Goal: Contribute content: Add original content to the website for others to see

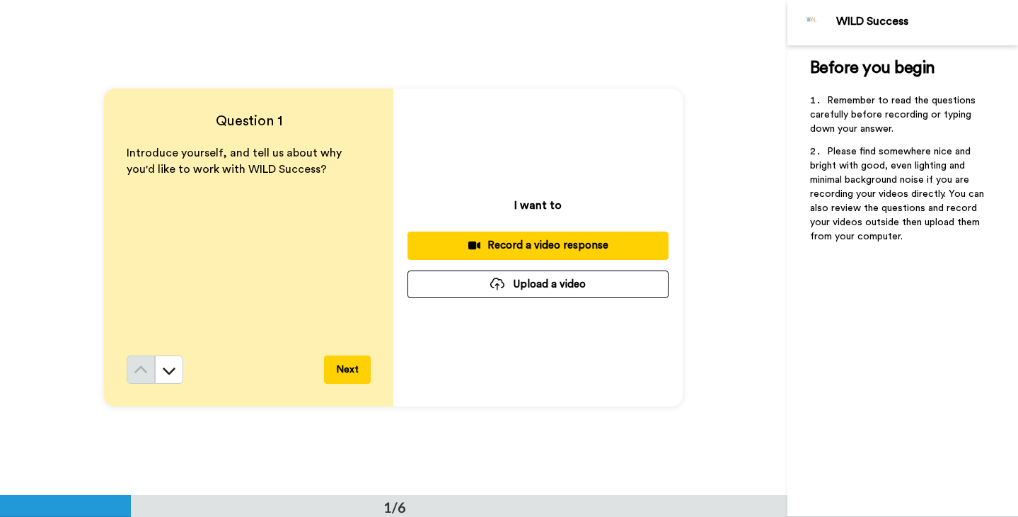
click at [540, 246] on div "Record a video response" at bounding box center [538, 245] width 238 height 15
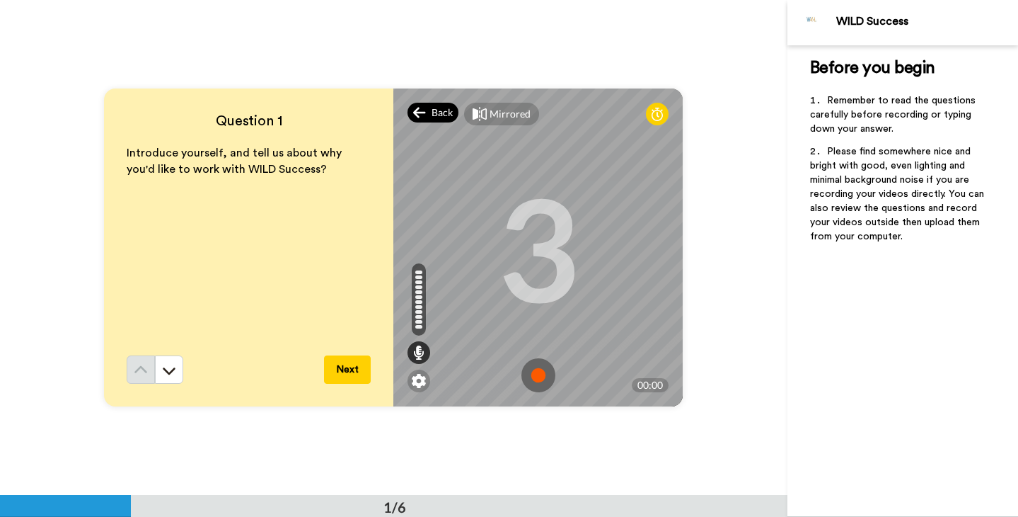
click at [442, 114] on span "Back" at bounding box center [442, 112] width 21 height 14
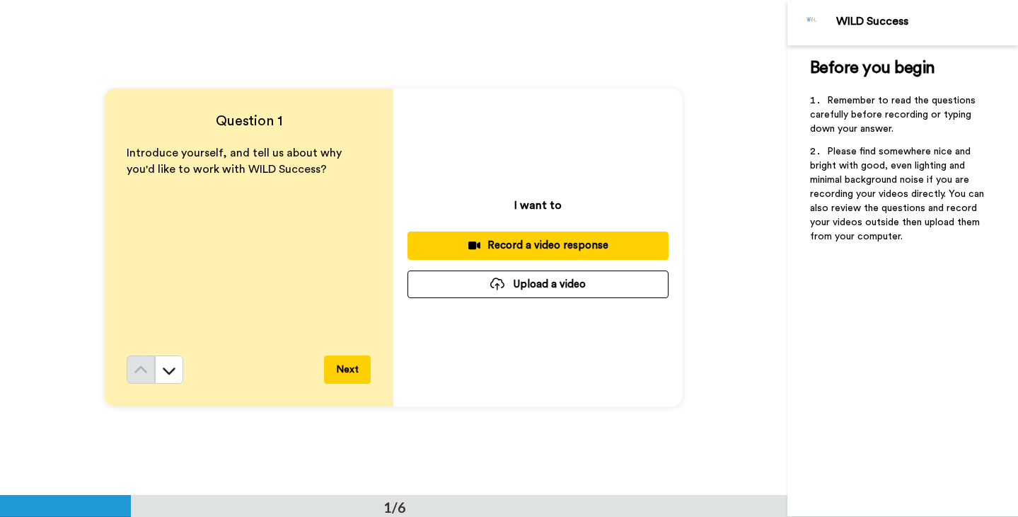
click at [516, 240] on div "Record a video response" at bounding box center [538, 245] width 238 height 15
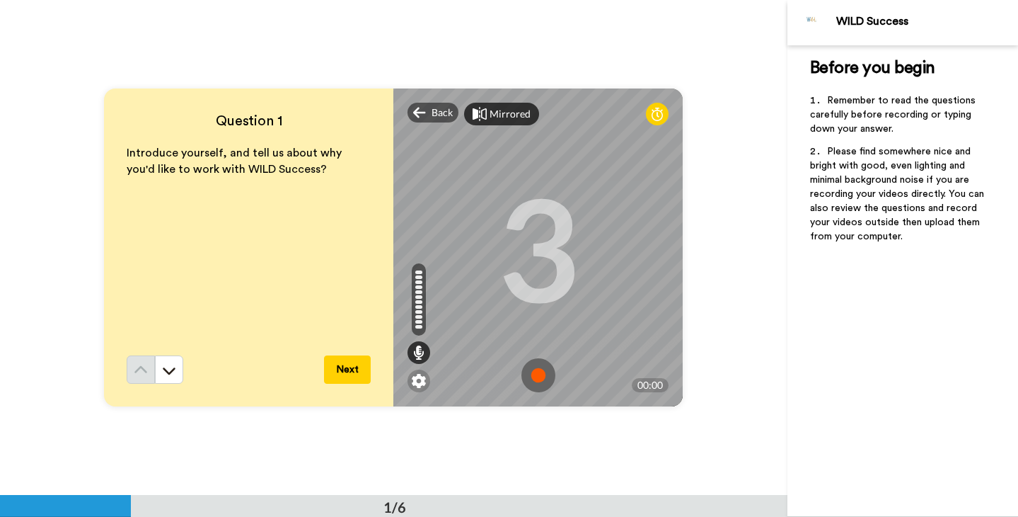
click at [497, 113] on div "Mirrored" at bounding box center [510, 114] width 41 height 14
click at [497, 113] on div "Mirror" at bounding box center [505, 114] width 30 height 14
click at [657, 121] on icon at bounding box center [657, 114] width 11 height 14
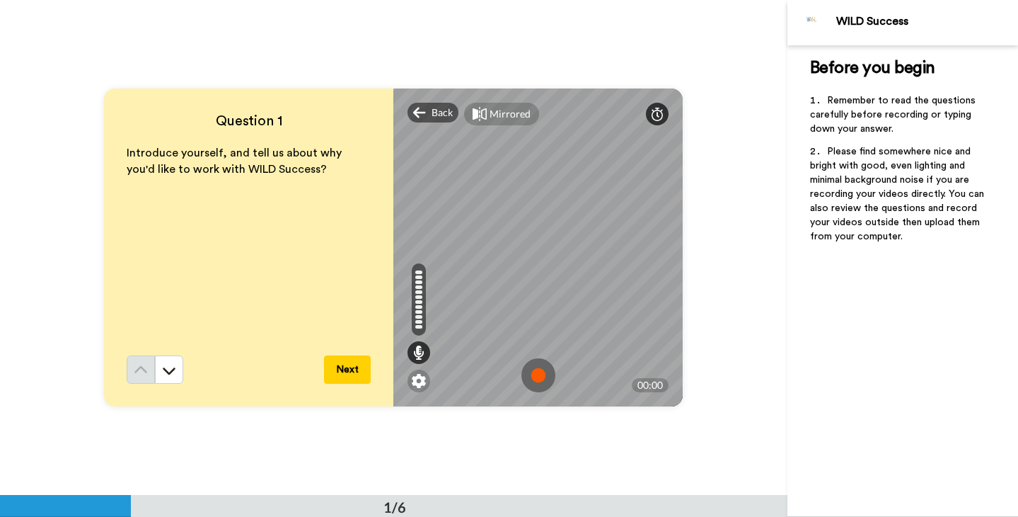
click at [657, 117] on icon at bounding box center [657, 114] width 11 height 14
click at [537, 373] on img at bounding box center [539, 375] width 34 height 34
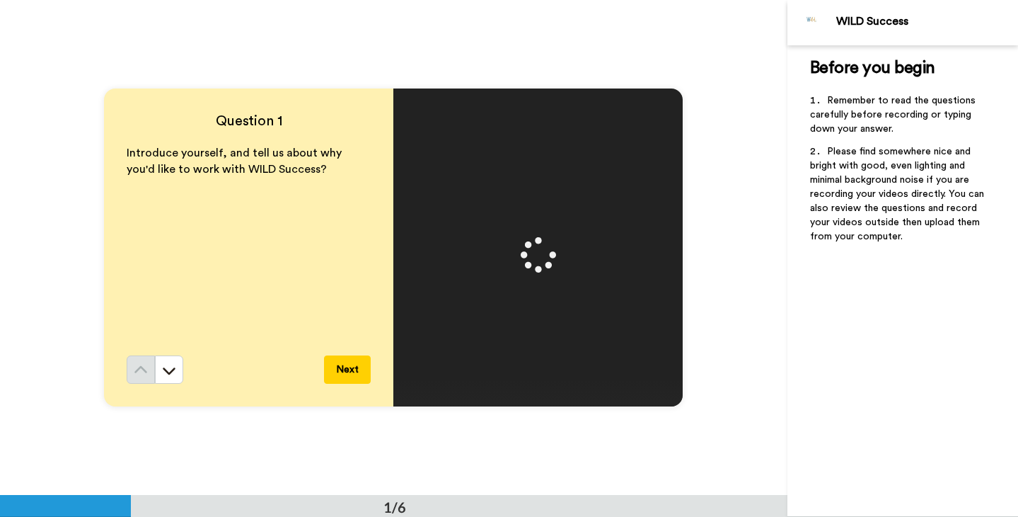
click at [494, 224] on video at bounding box center [538, 247] width 637 height 318
click at [406, 93] on video at bounding box center [538, 247] width 637 height 318
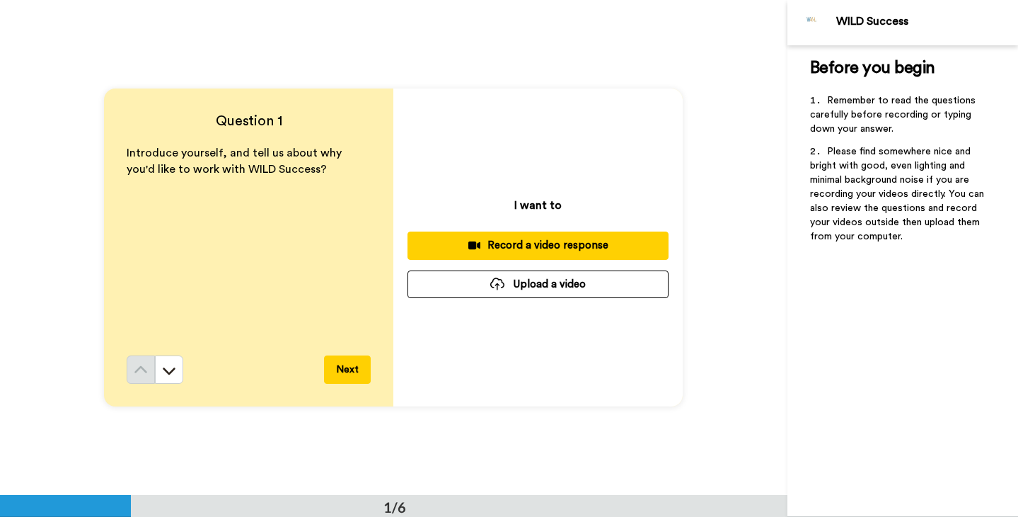
click at [541, 247] on div "Record a video response" at bounding box center [538, 245] width 238 height 15
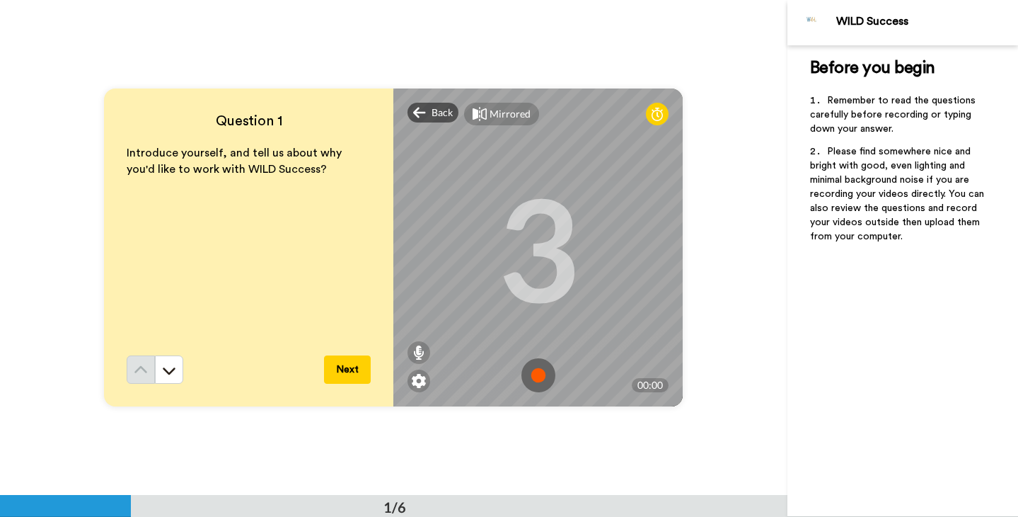
click at [534, 375] on img at bounding box center [539, 375] width 34 height 34
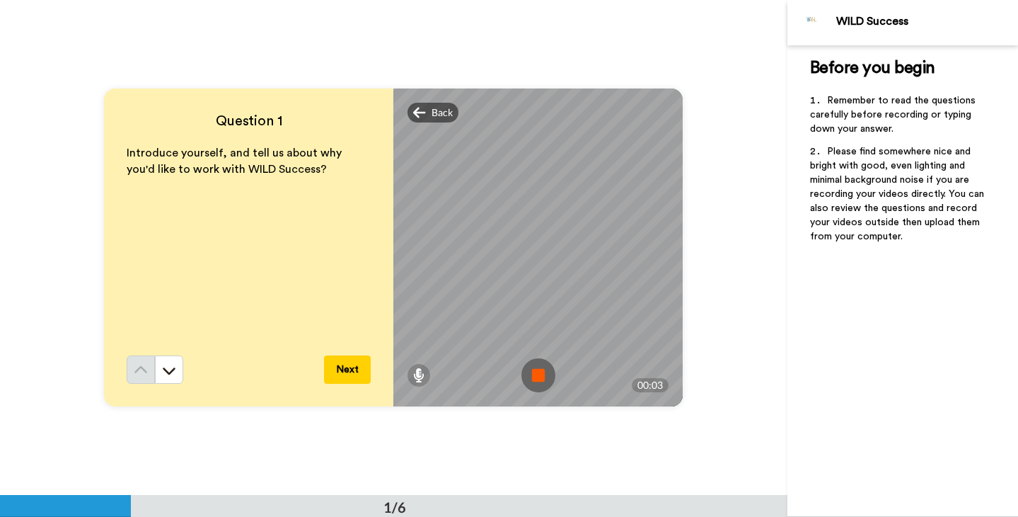
click at [535, 376] on img at bounding box center [539, 375] width 34 height 34
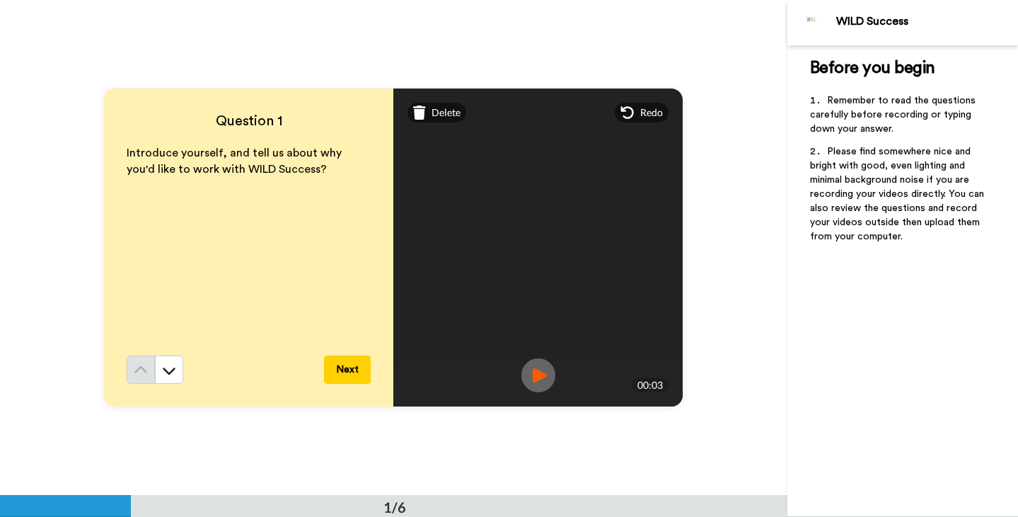
click at [536, 377] on img at bounding box center [539, 375] width 34 height 34
click at [652, 105] on span "Redo" at bounding box center [651, 112] width 23 height 14
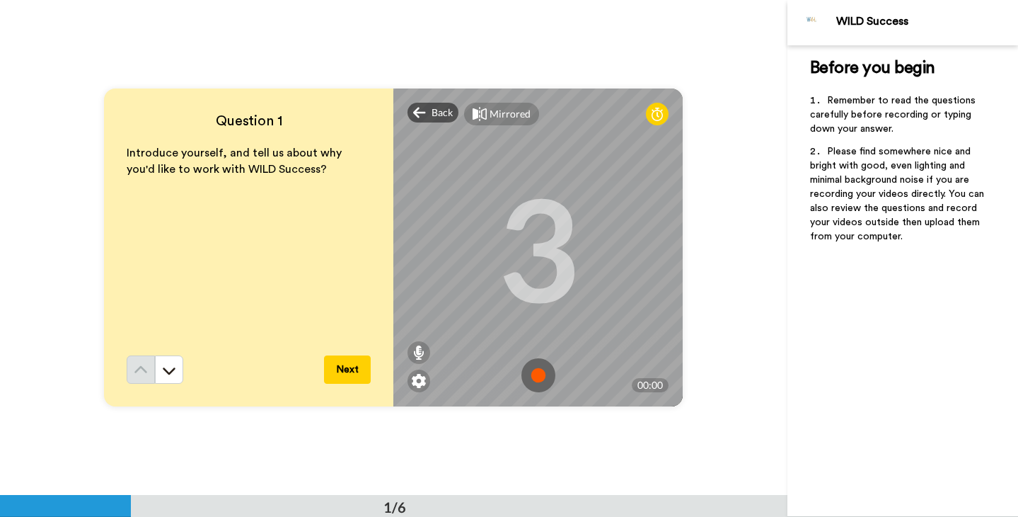
click at [350, 367] on button "Next" at bounding box center [347, 369] width 47 height 28
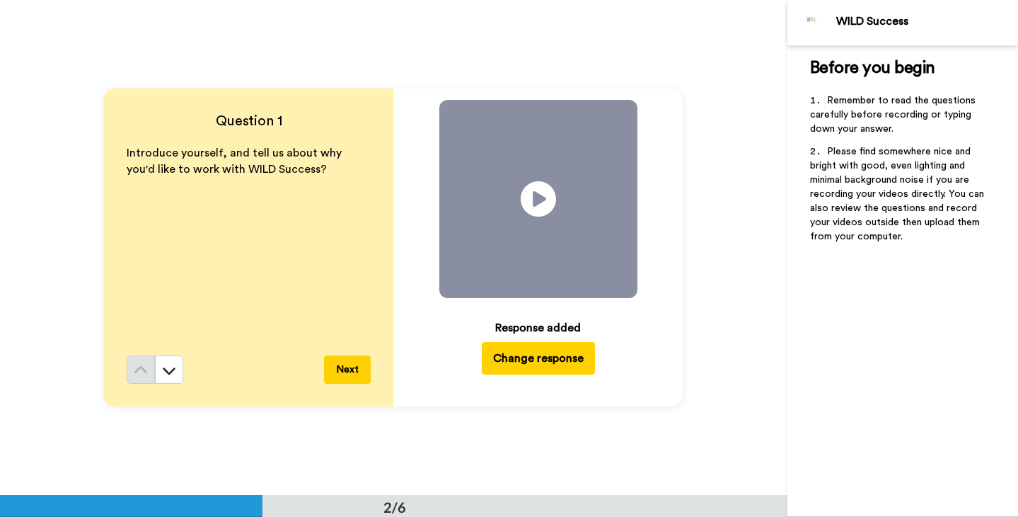
scroll to position [495, 0]
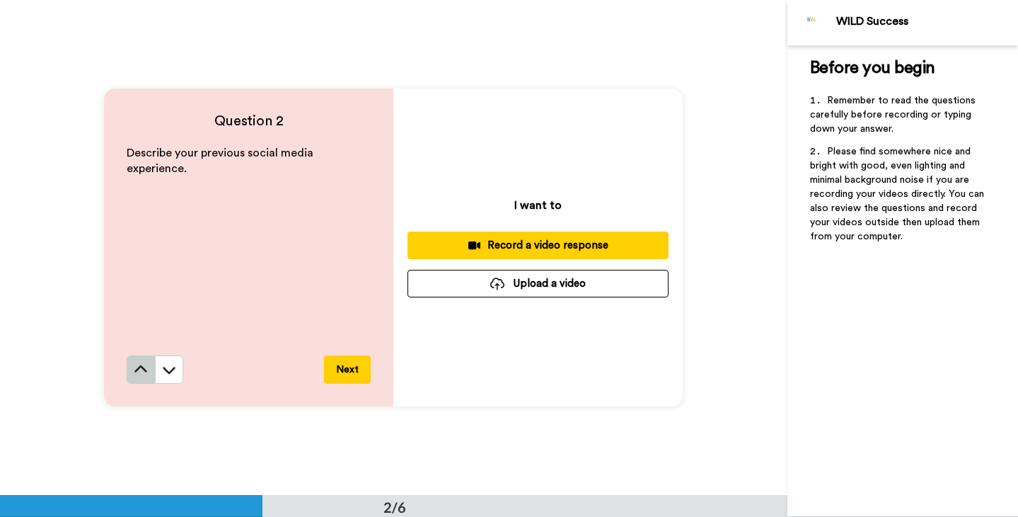
click at [144, 368] on icon at bounding box center [141, 369] width 14 height 14
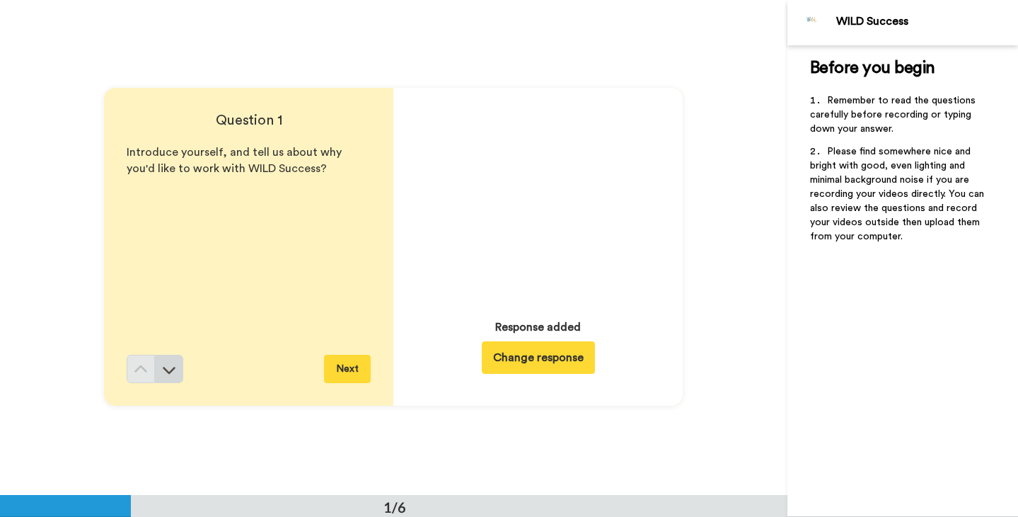
scroll to position [0, 0]
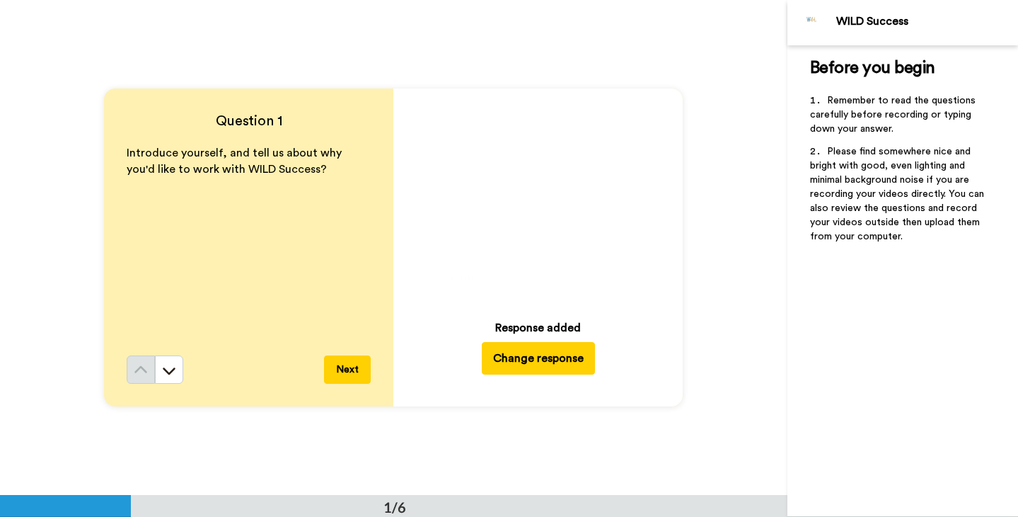
click at [529, 367] on button "Change response" at bounding box center [538, 358] width 113 height 33
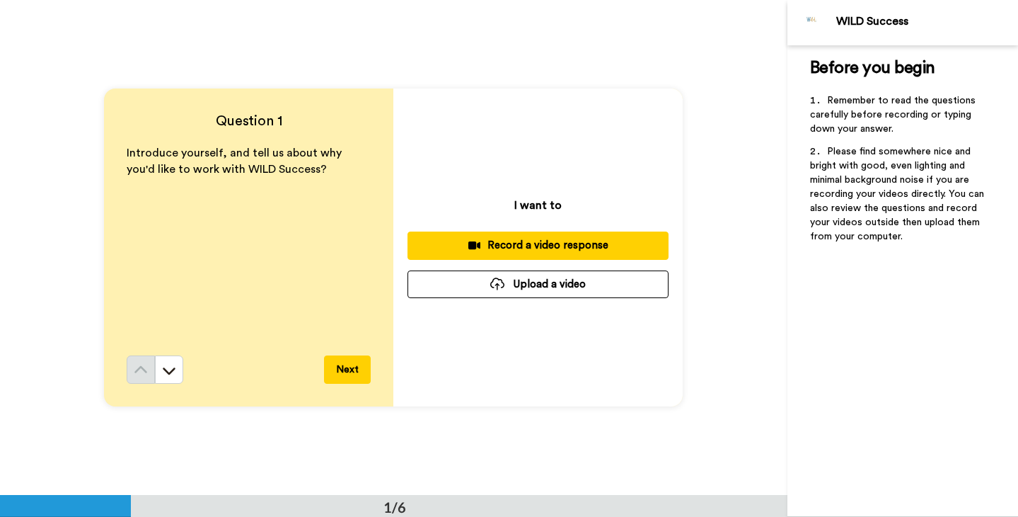
click at [555, 255] on button "Record a video response" at bounding box center [538, 245] width 261 height 28
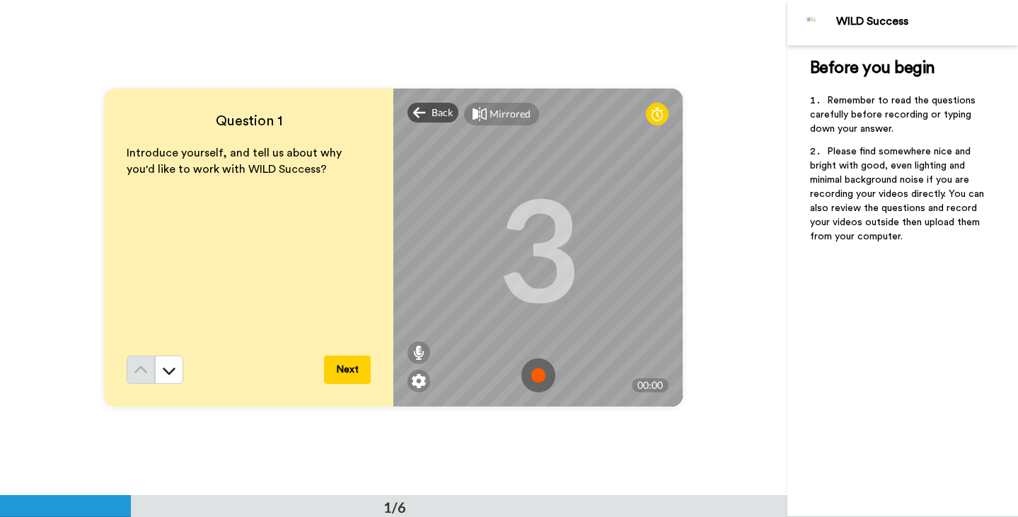
click at [538, 369] on img at bounding box center [539, 375] width 34 height 34
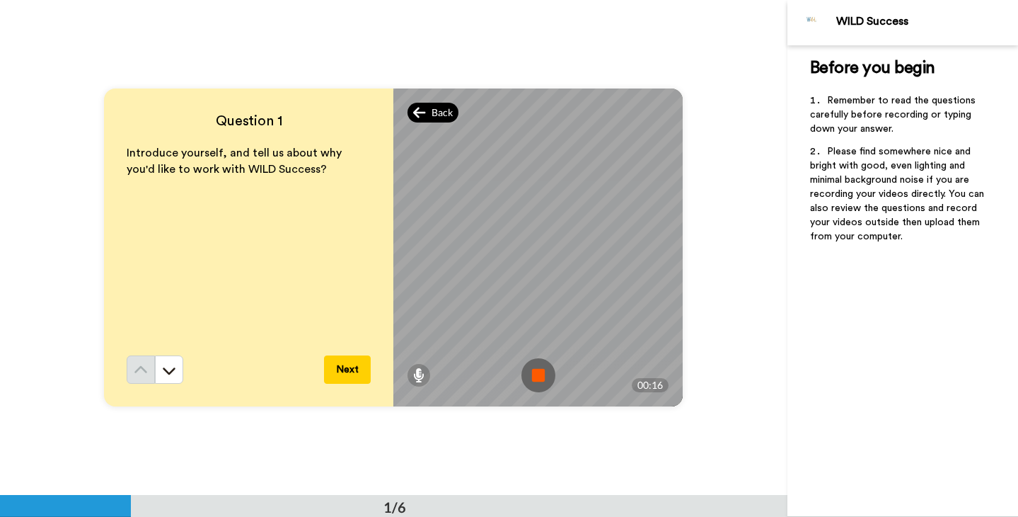
click at [418, 109] on icon at bounding box center [419, 113] width 12 height 11
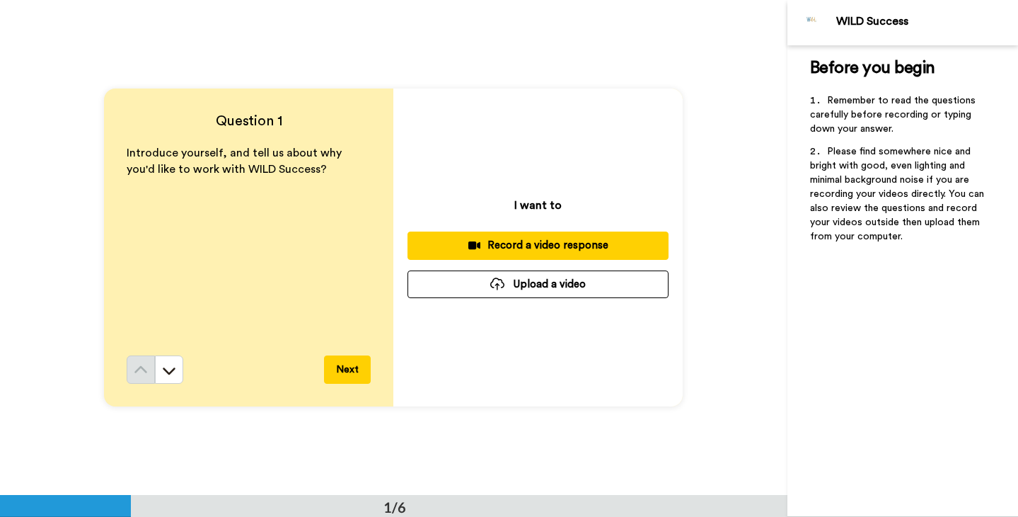
click at [500, 243] on div "Record a video response" at bounding box center [538, 245] width 238 height 15
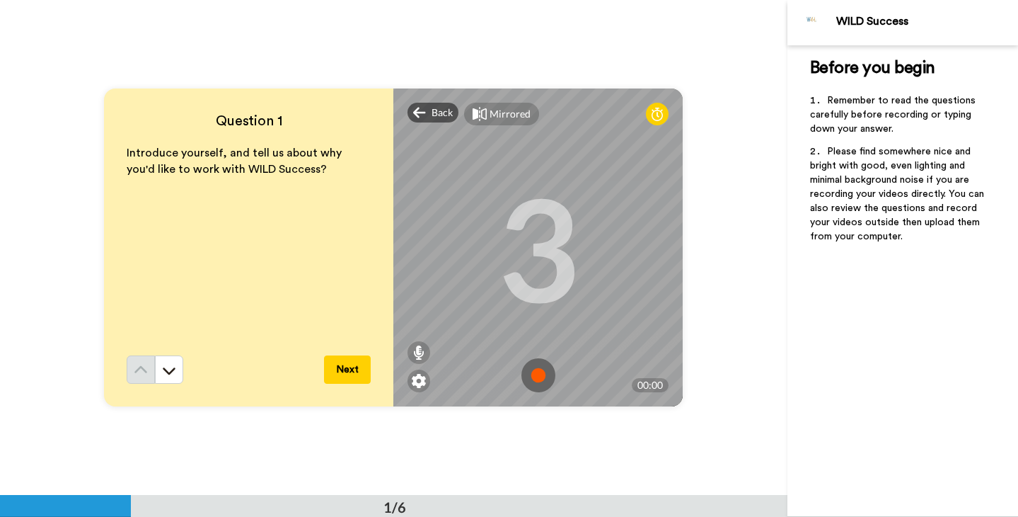
click at [540, 379] on img at bounding box center [539, 375] width 34 height 34
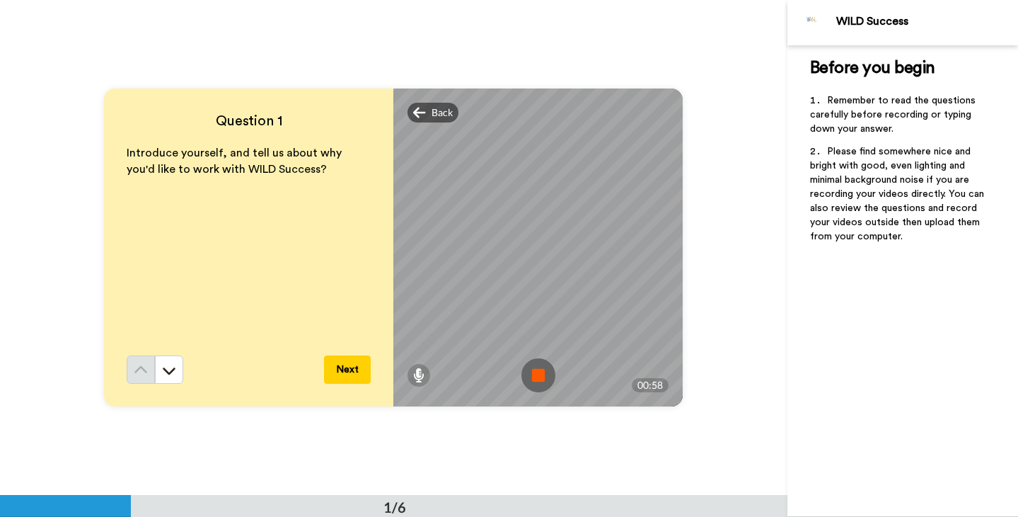
click at [539, 379] on img at bounding box center [539, 375] width 34 height 34
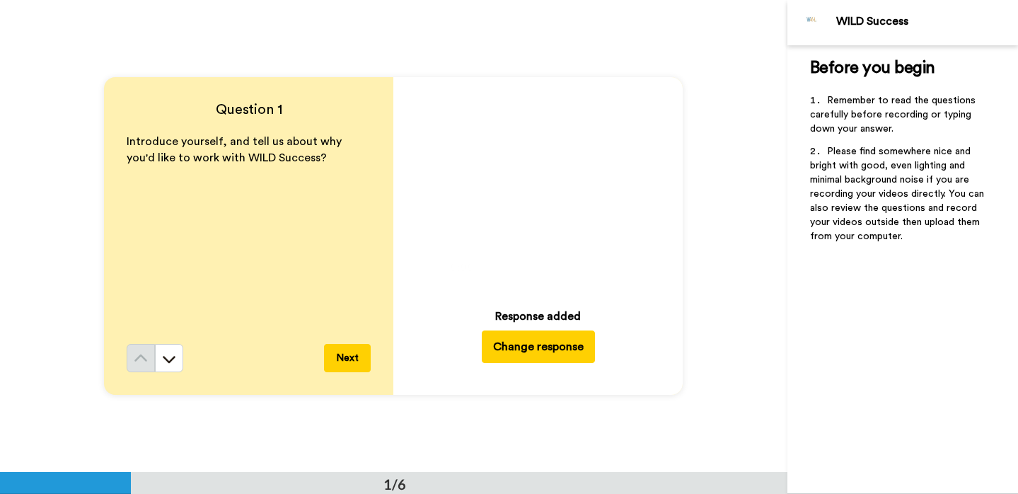
click at [538, 355] on button "Change response" at bounding box center [538, 347] width 113 height 33
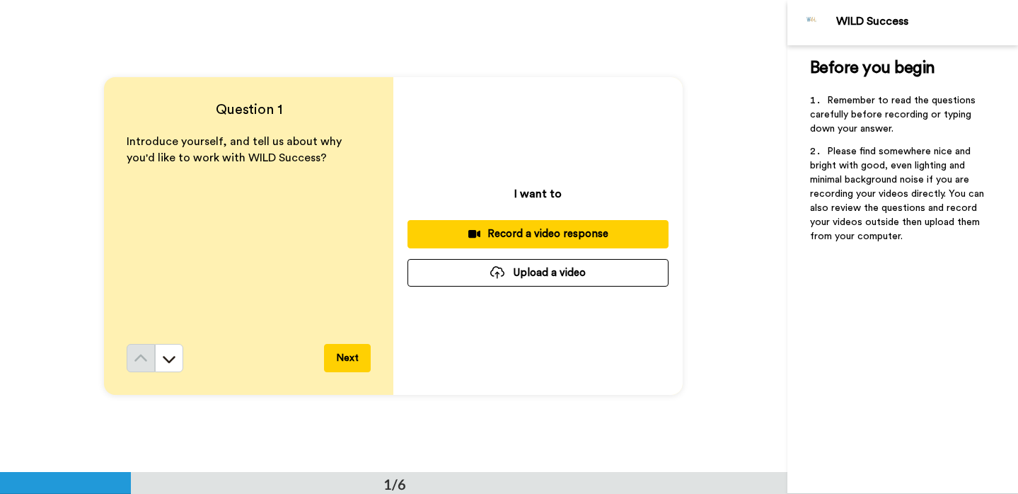
click at [530, 238] on div "Record a video response" at bounding box center [538, 233] width 238 height 15
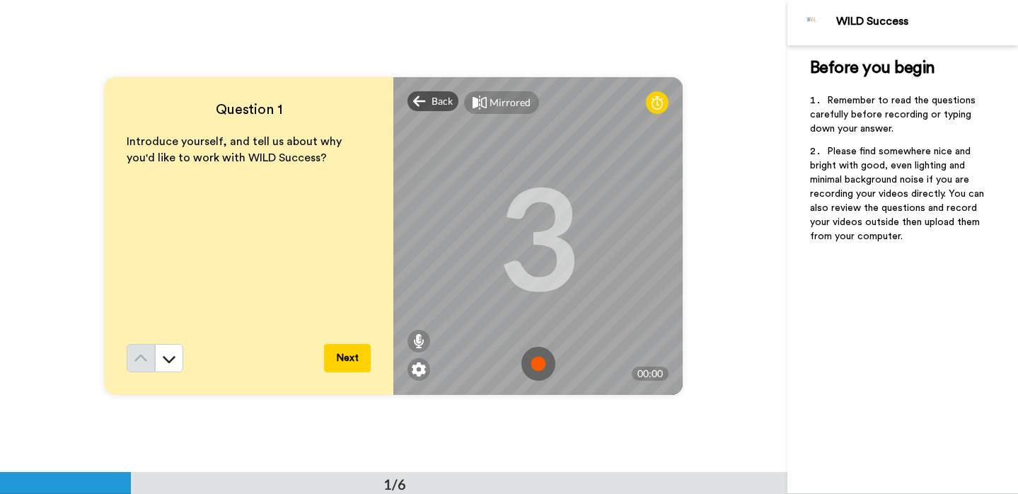
click at [539, 360] on img at bounding box center [539, 364] width 34 height 34
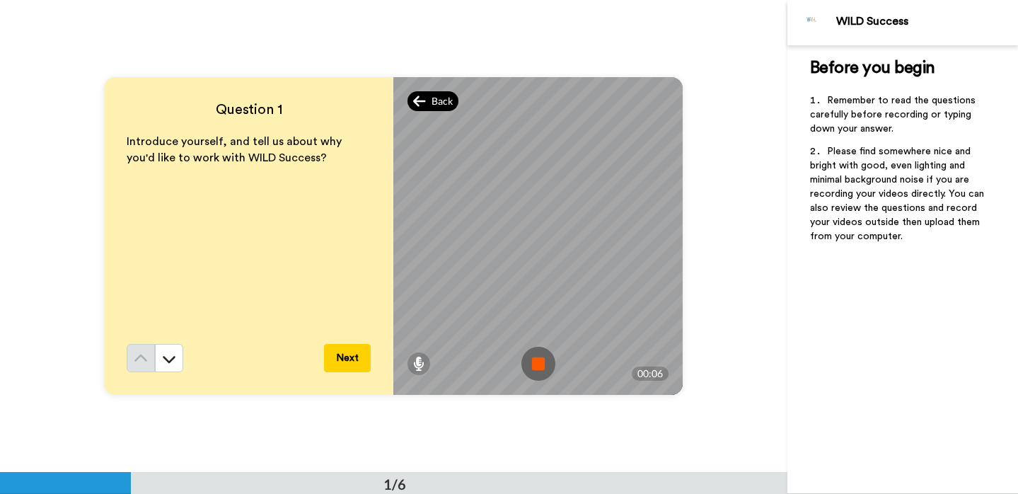
click at [437, 103] on span "Back" at bounding box center [442, 101] width 21 height 14
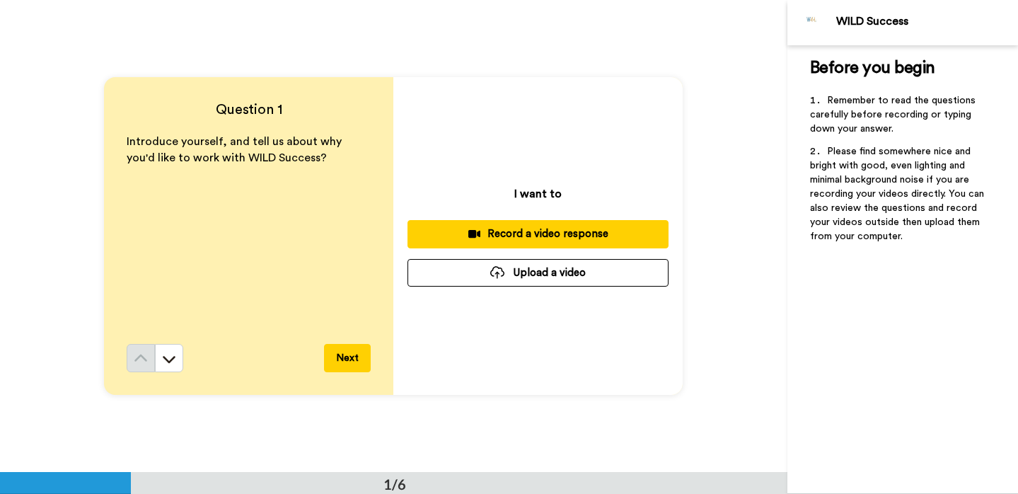
click at [544, 234] on div "Record a video response" at bounding box center [538, 233] width 238 height 15
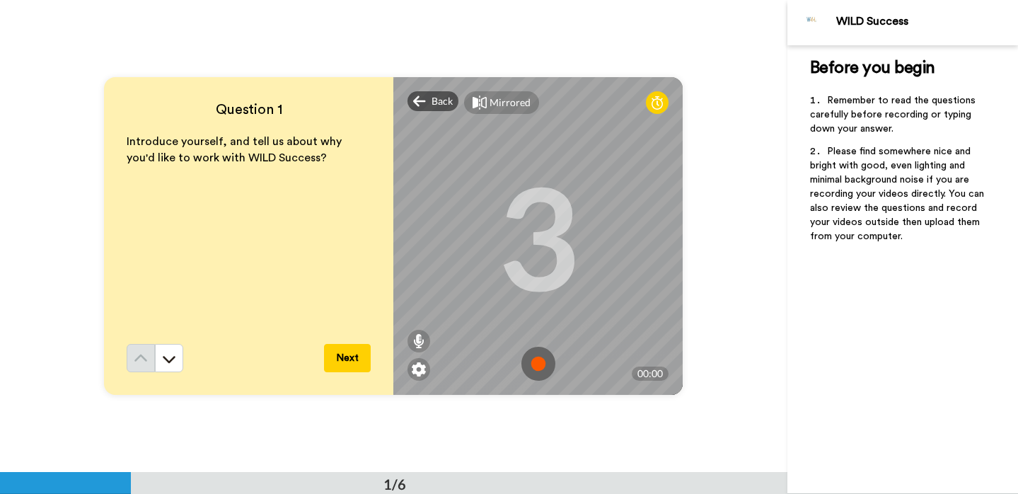
click at [541, 363] on img at bounding box center [539, 364] width 34 height 34
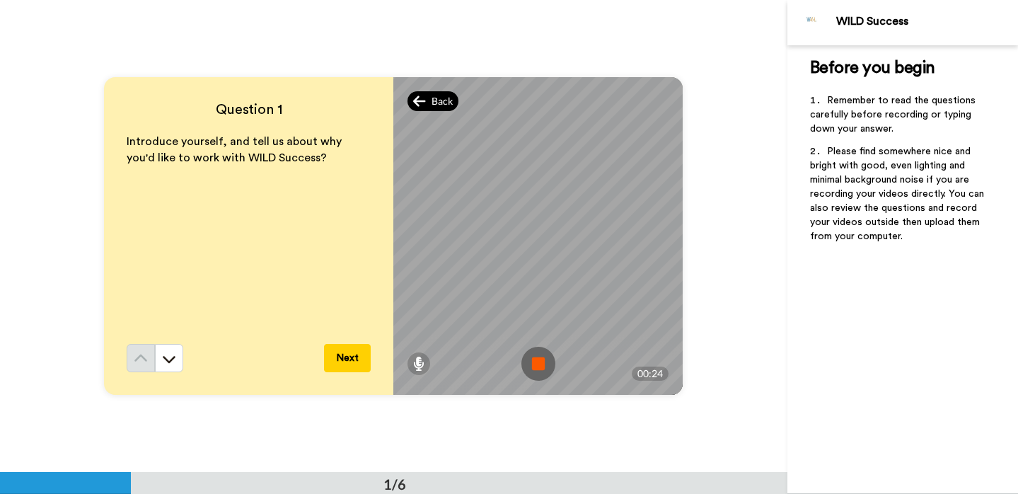
click at [432, 103] on span "Back" at bounding box center [442, 101] width 21 height 14
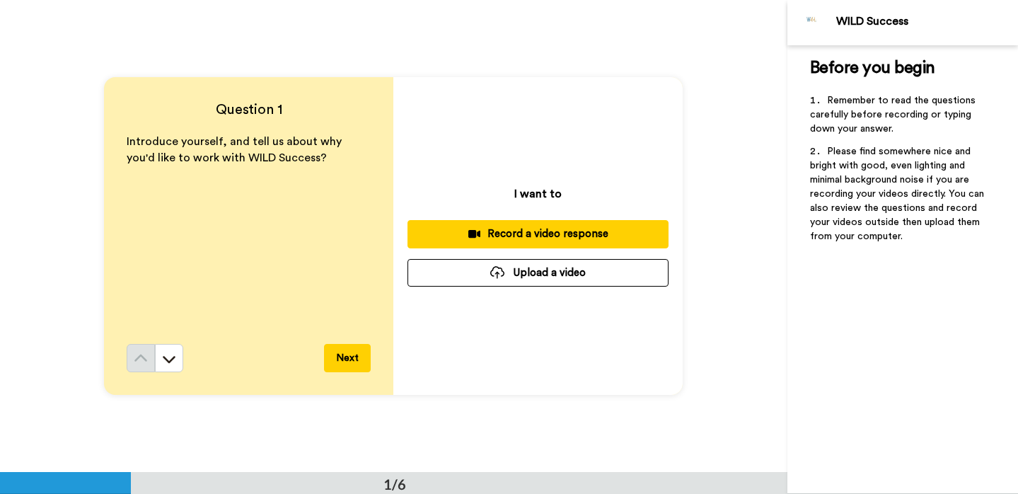
click at [537, 238] on div "Record a video response" at bounding box center [538, 233] width 238 height 15
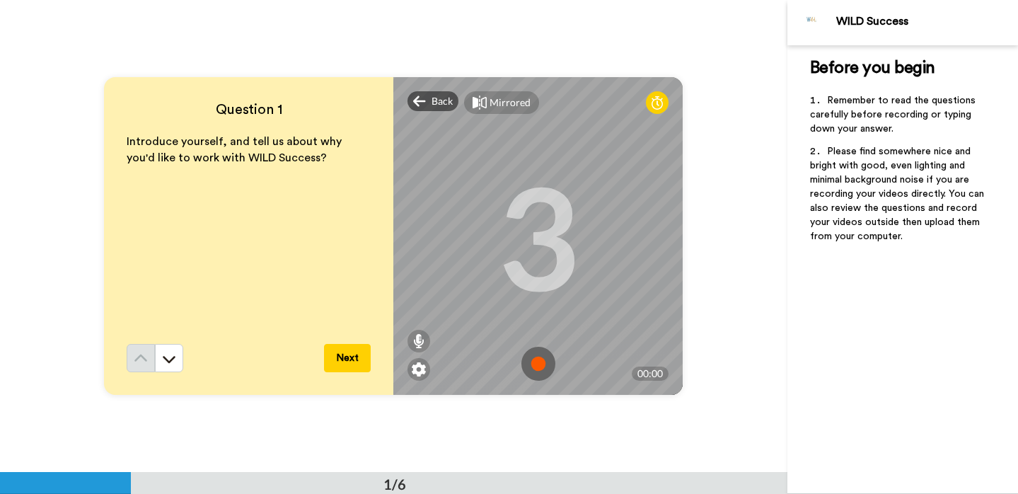
click at [534, 362] on img at bounding box center [539, 364] width 34 height 34
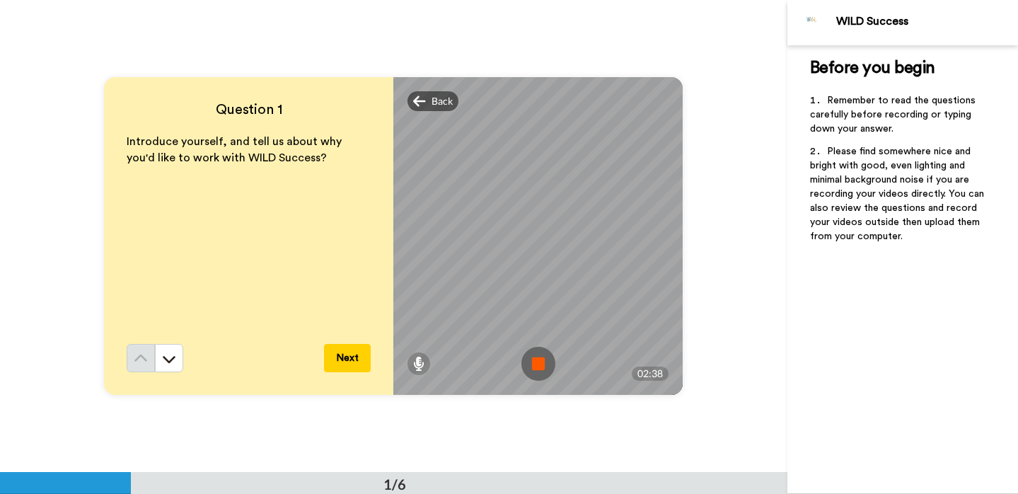
click at [534, 362] on img at bounding box center [539, 364] width 34 height 34
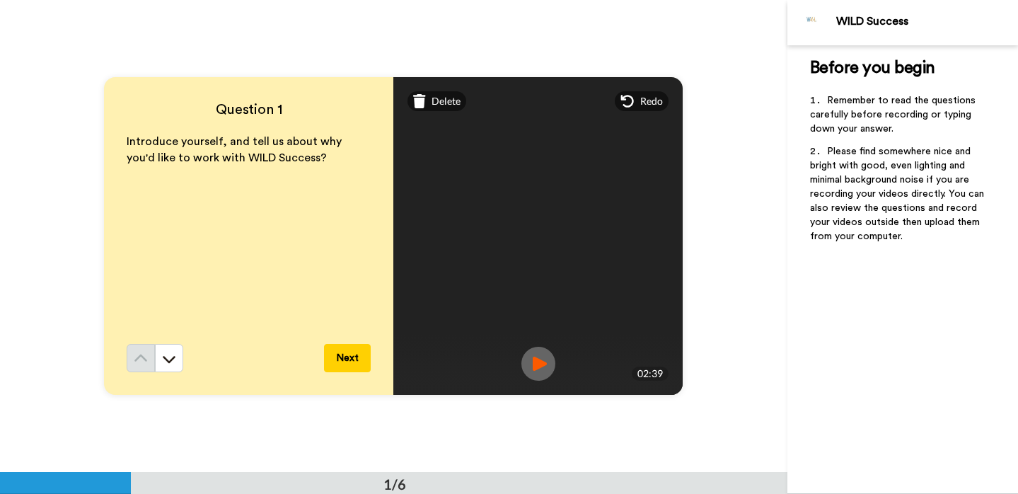
click at [534, 362] on img at bounding box center [539, 364] width 34 height 34
click at [356, 357] on button "Next" at bounding box center [347, 358] width 47 height 28
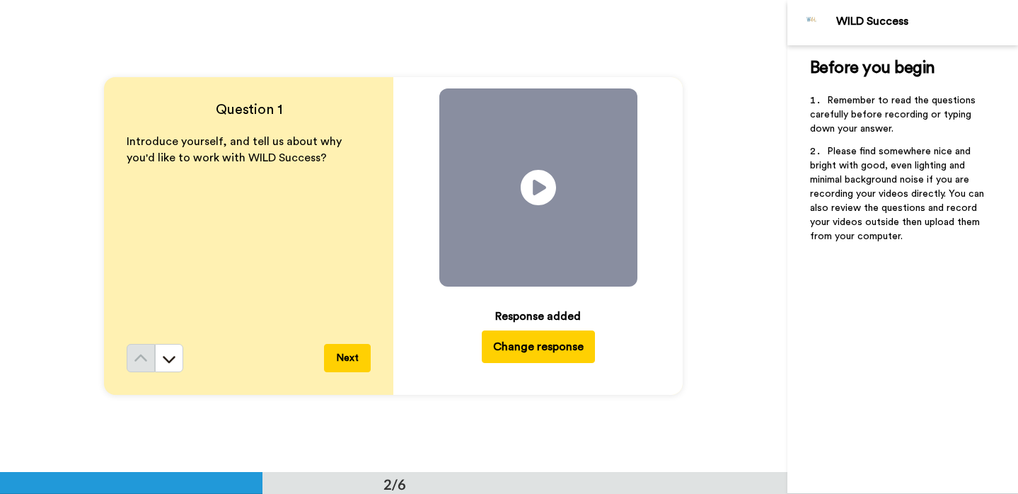
scroll to position [473, 0]
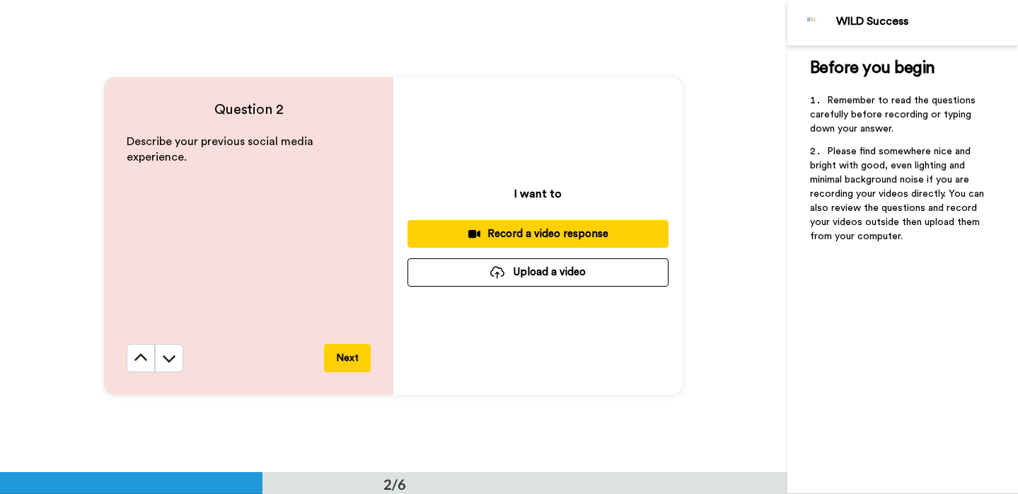
click at [524, 242] on button "Record a video response" at bounding box center [538, 234] width 261 height 28
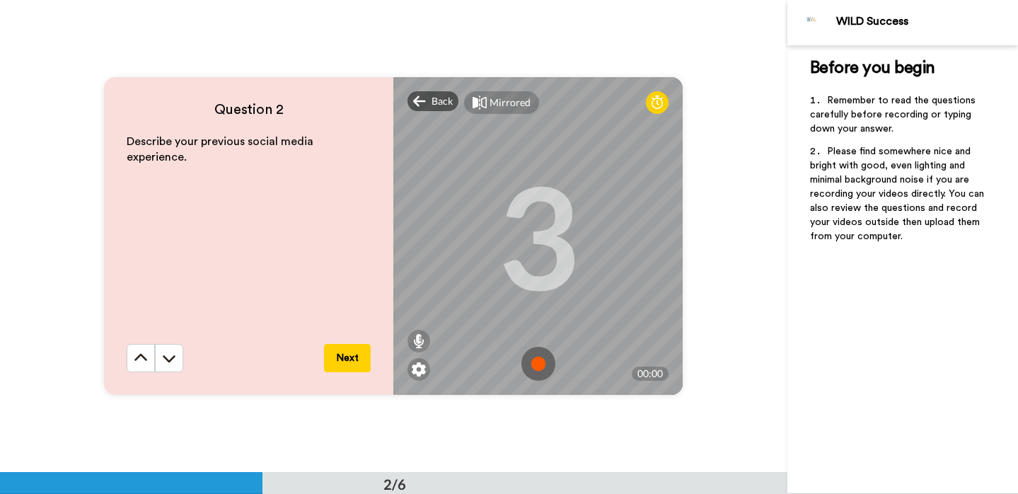
click at [538, 365] on img at bounding box center [539, 364] width 34 height 34
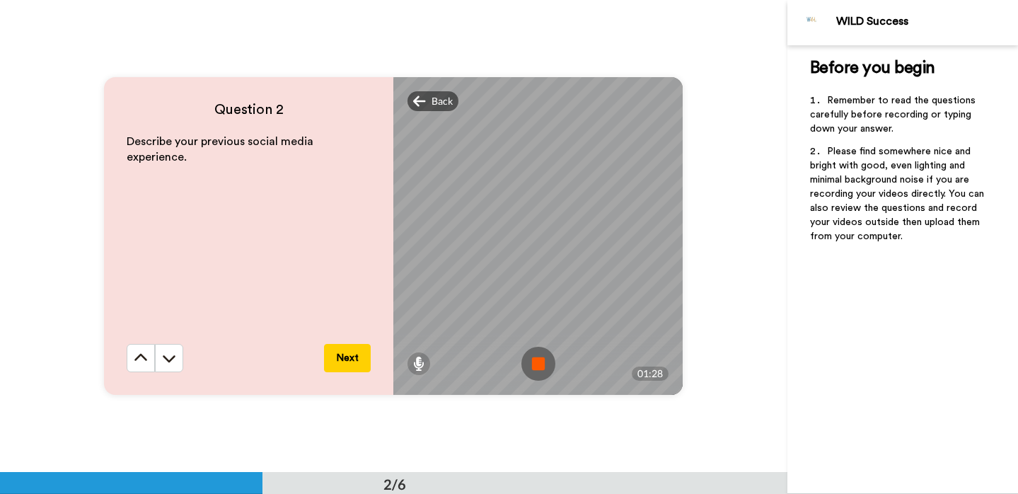
click at [538, 365] on img at bounding box center [539, 364] width 34 height 34
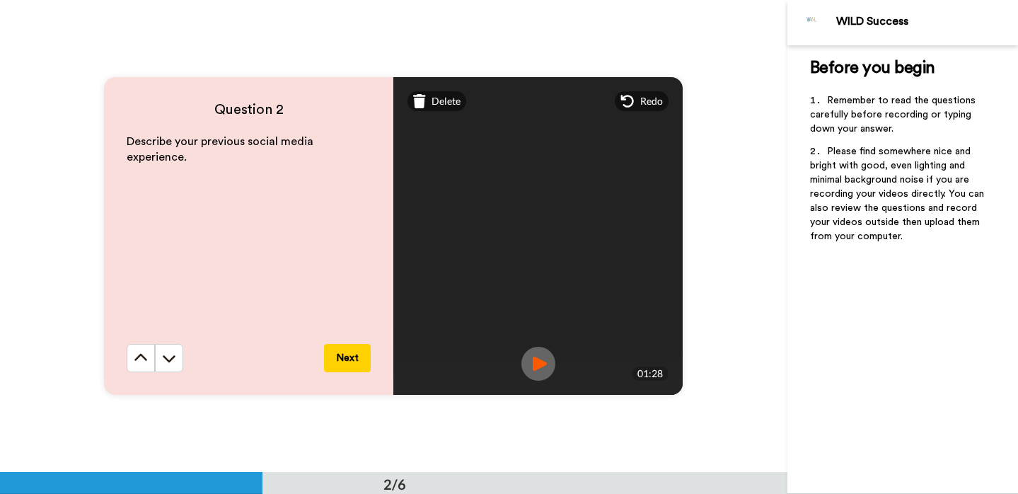
click at [543, 370] on img at bounding box center [539, 364] width 34 height 34
click at [449, 105] on span "Delete" at bounding box center [446, 101] width 29 height 14
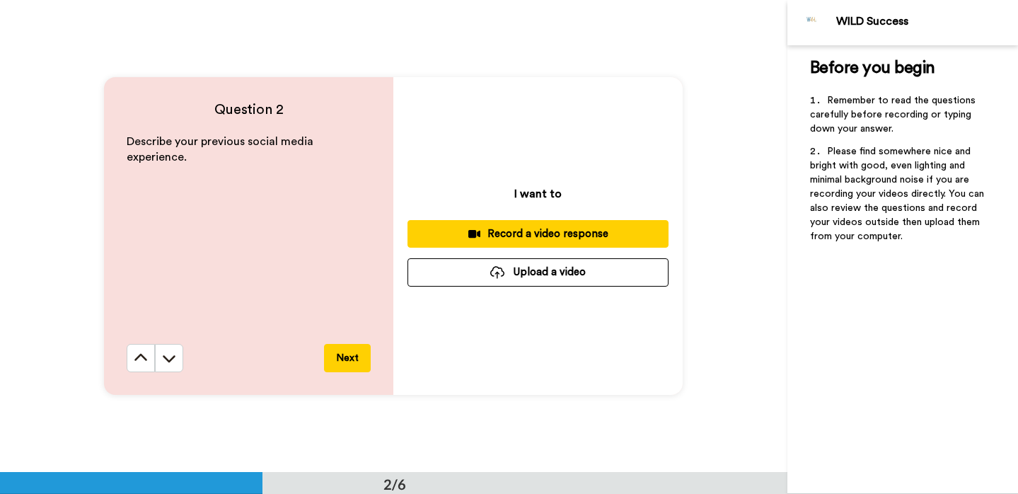
click at [555, 234] on div "Record a video response" at bounding box center [538, 233] width 238 height 15
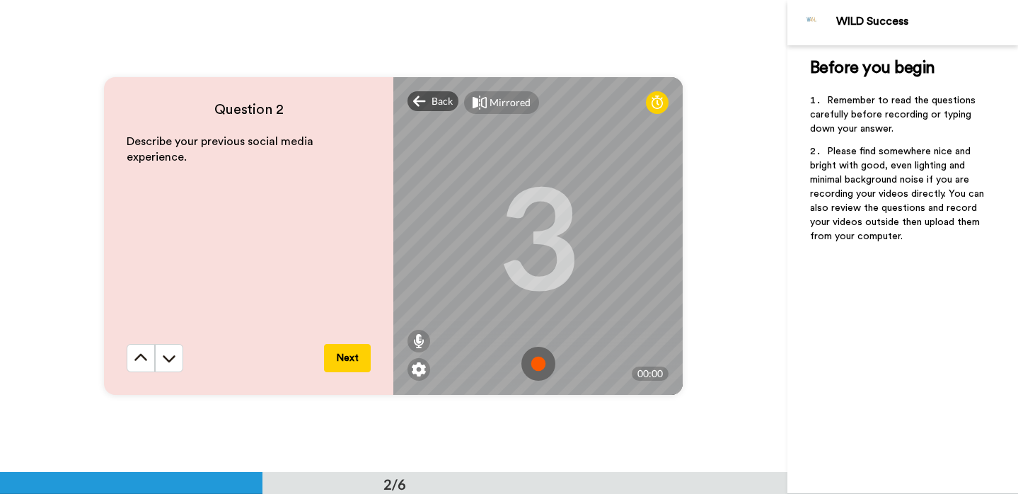
click at [534, 362] on img at bounding box center [539, 364] width 34 height 34
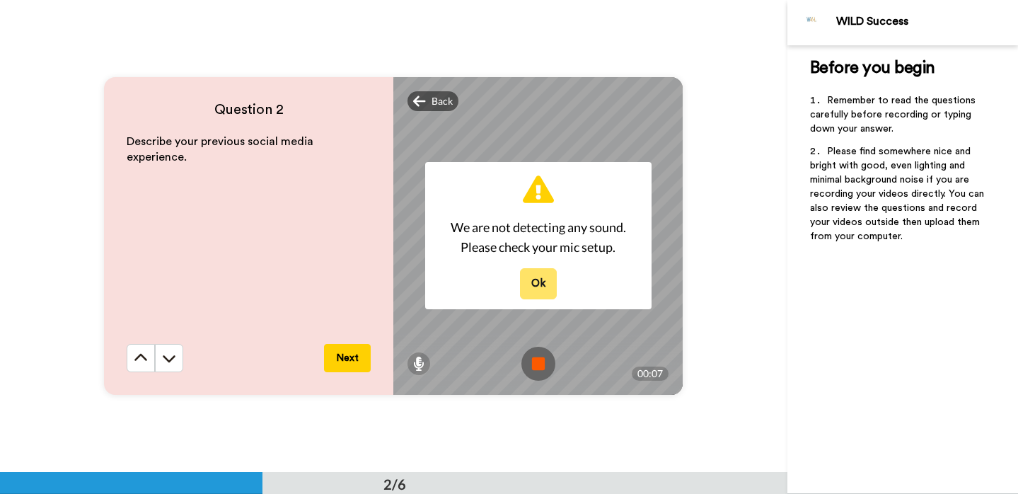
click at [542, 280] on button "Ok" at bounding box center [538, 283] width 37 height 30
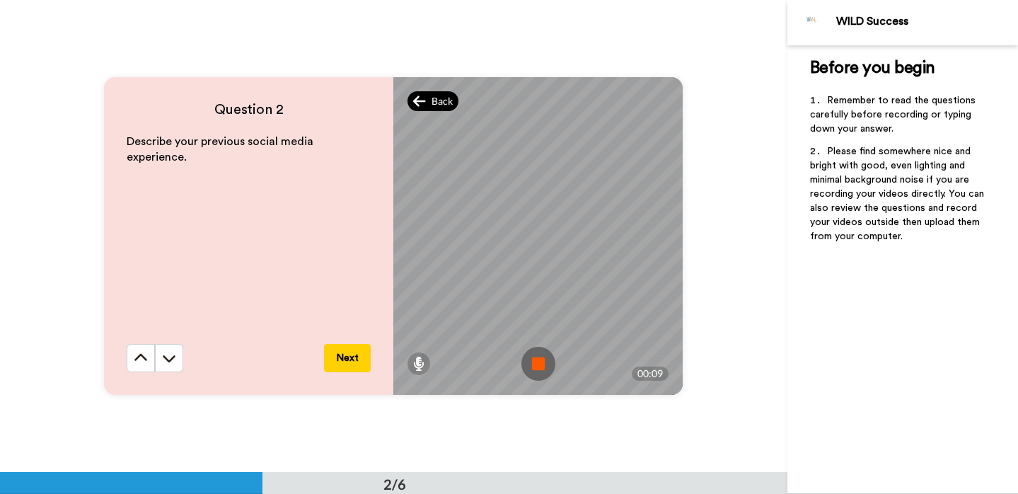
click at [434, 97] on span "Back" at bounding box center [442, 101] width 21 height 14
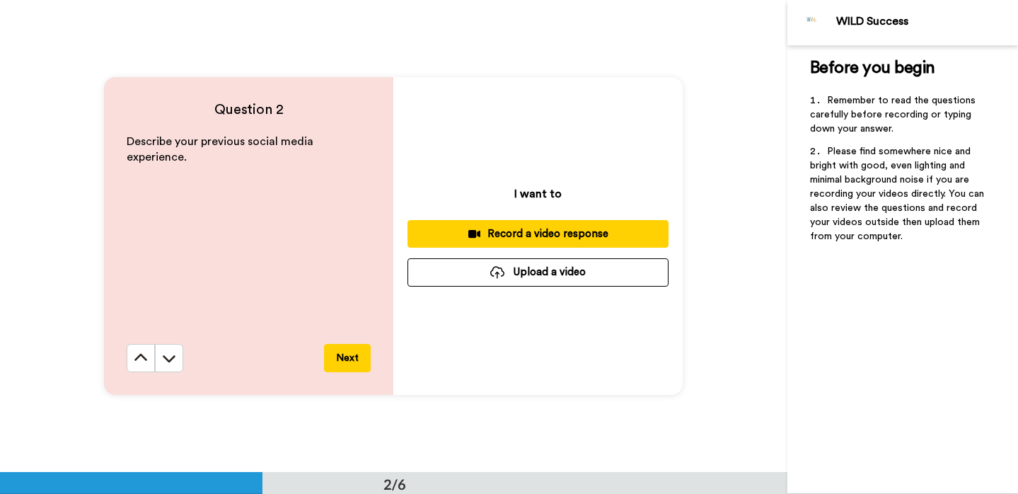
click at [532, 228] on div "Record a video response" at bounding box center [538, 233] width 238 height 15
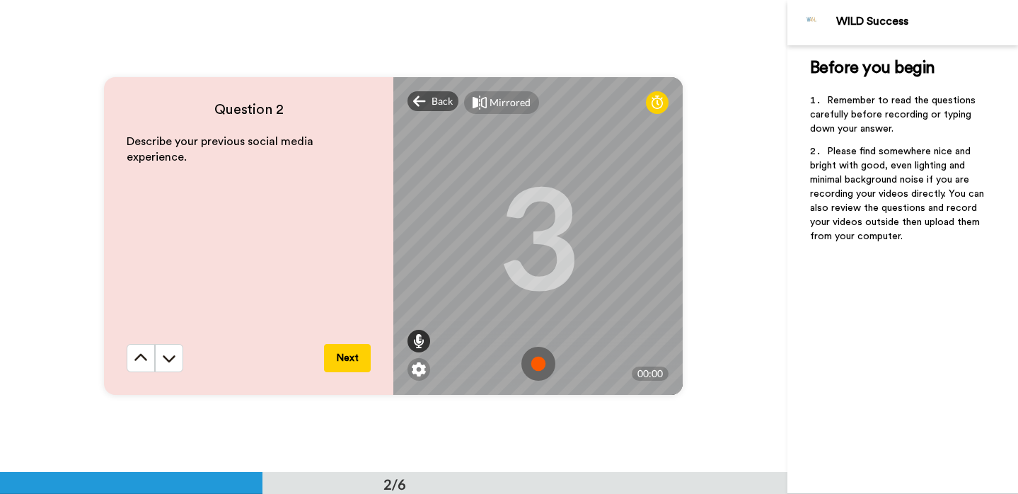
click at [417, 338] on icon at bounding box center [418, 341] width 11 height 14
click at [538, 359] on img at bounding box center [539, 364] width 34 height 34
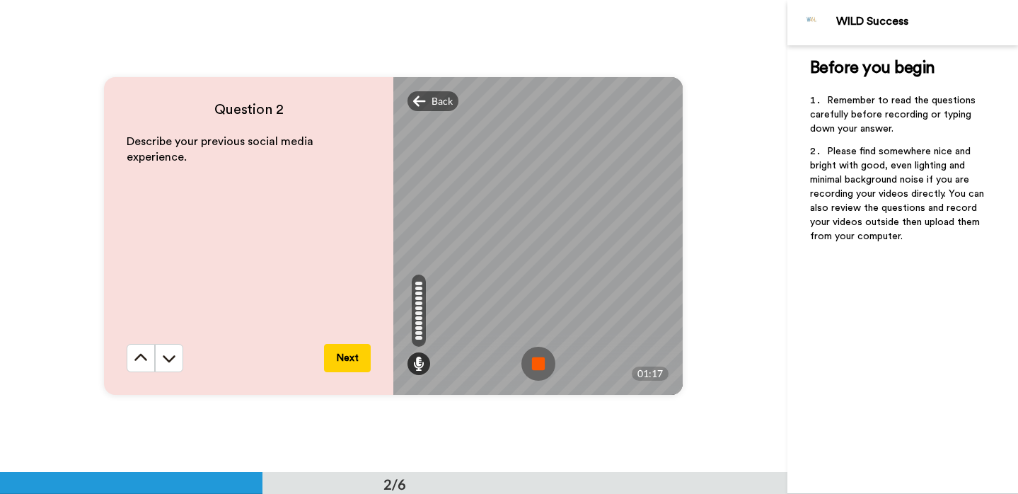
click at [541, 371] on img at bounding box center [539, 364] width 34 height 34
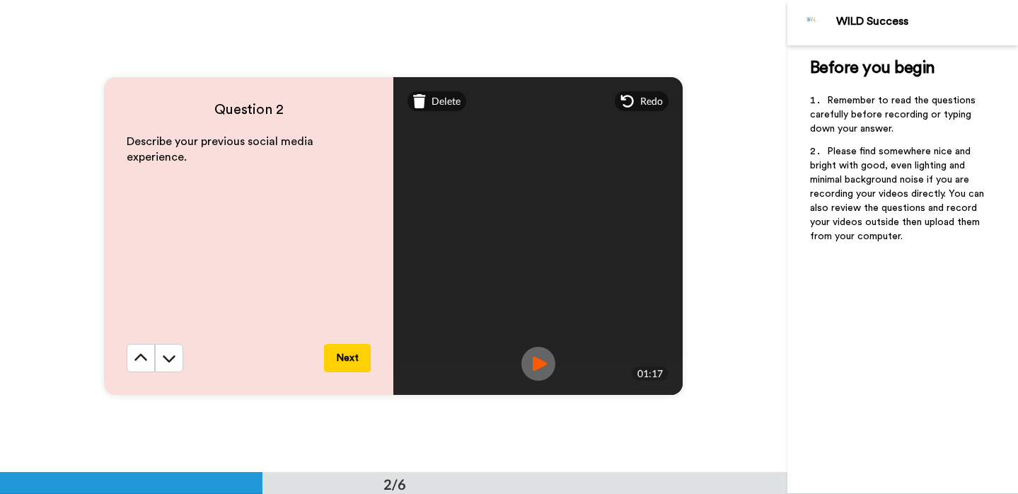
click at [539, 366] on img at bounding box center [539, 364] width 34 height 34
click at [352, 360] on button "Next" at bounding box center [347, 358] width 47 height 28
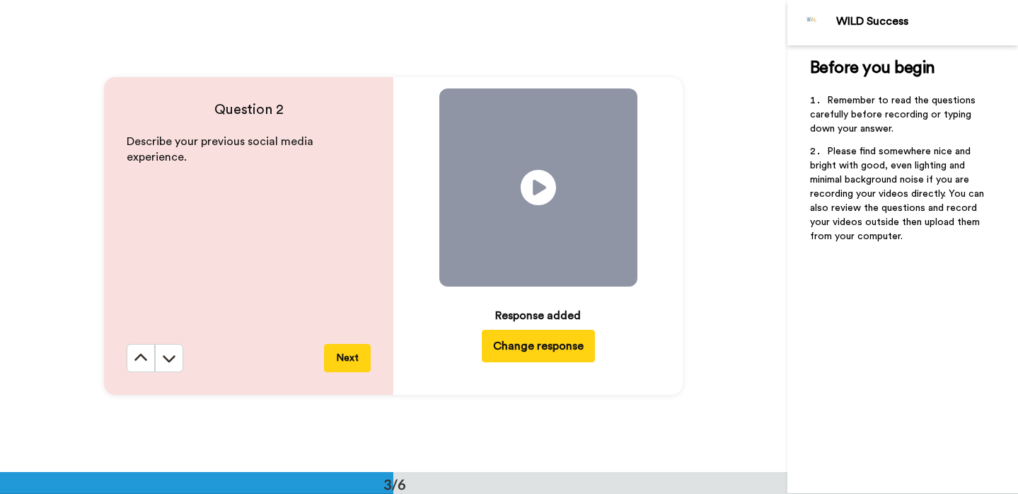
scroll to position [945, 0]
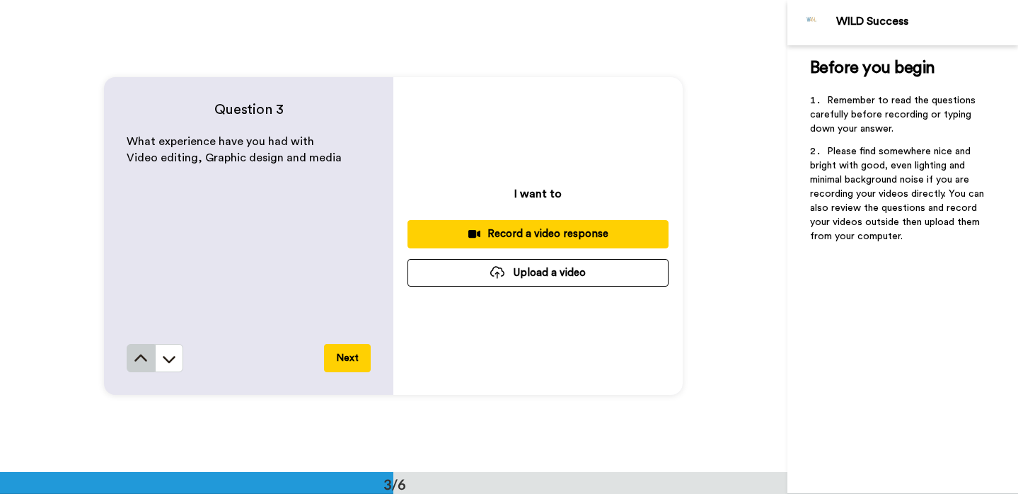
click at [149, 353] on button at bounding box center [141, 358] width 28 height 28
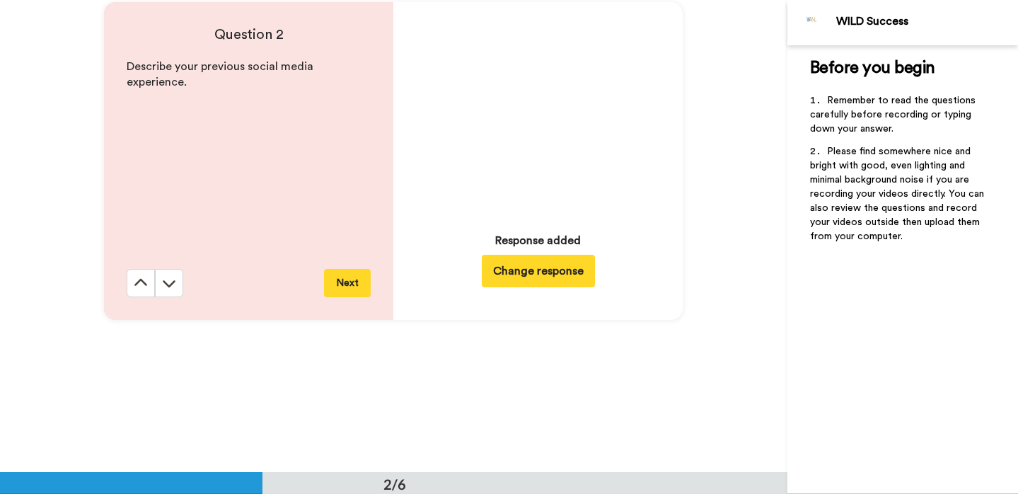
scroll to position [473, 0]
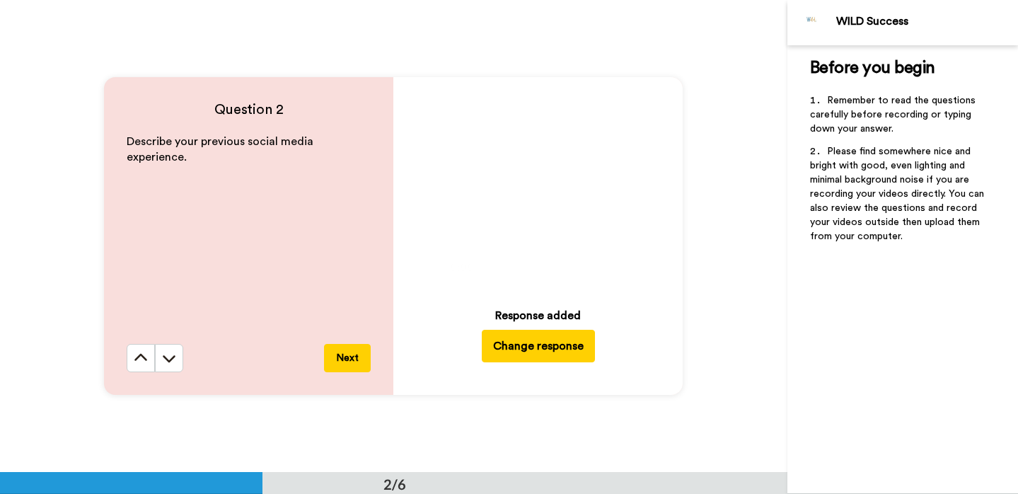
click at [533, 345] on button "Change response" at bounding box center [538, 346] width 113 height 33
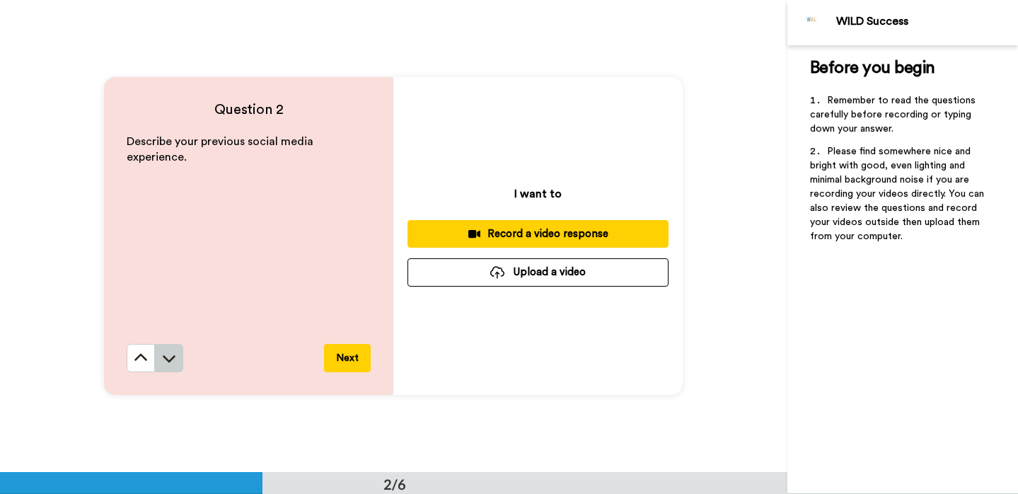
click at [173, 353] on icon at bounding box center [169, 358] width 14 height 14
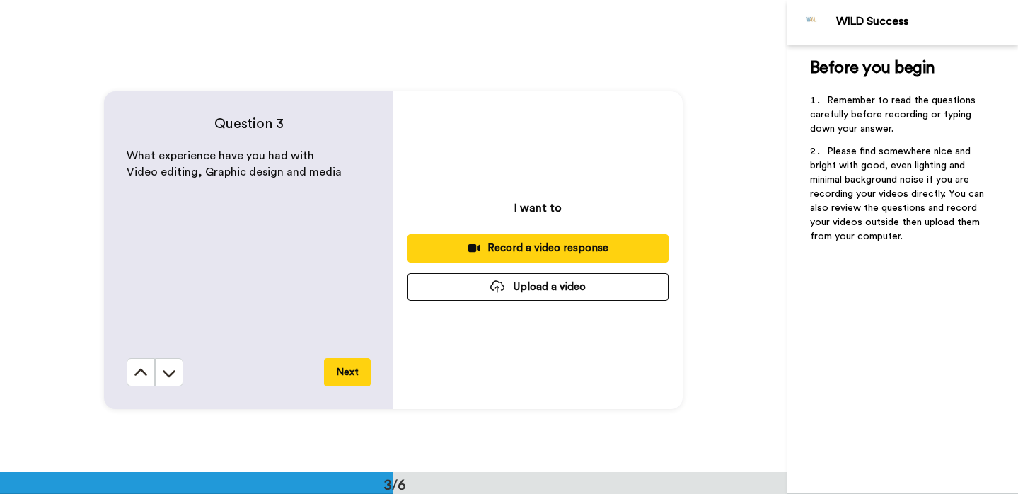
scroll to position [945, 0]
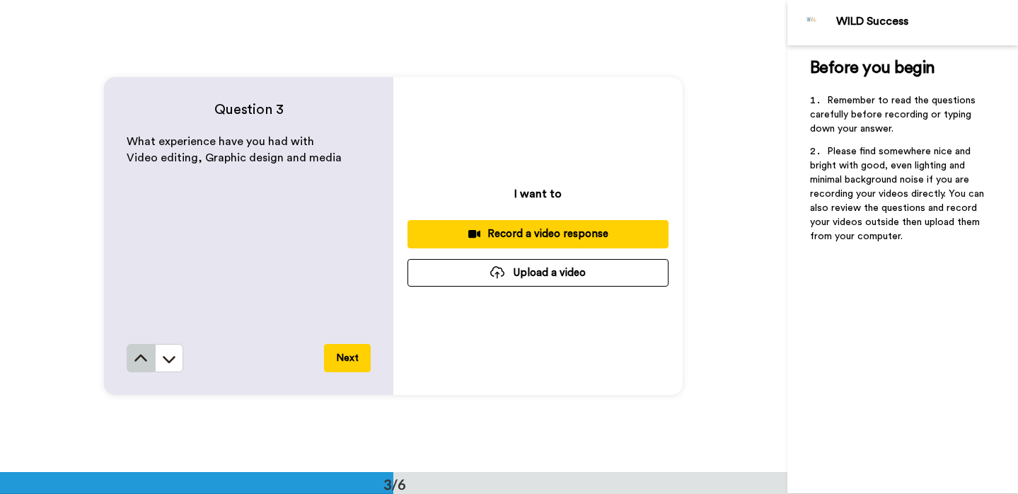
click at [144, 347] on button at bounding box center [141, 358] width 28 height 28
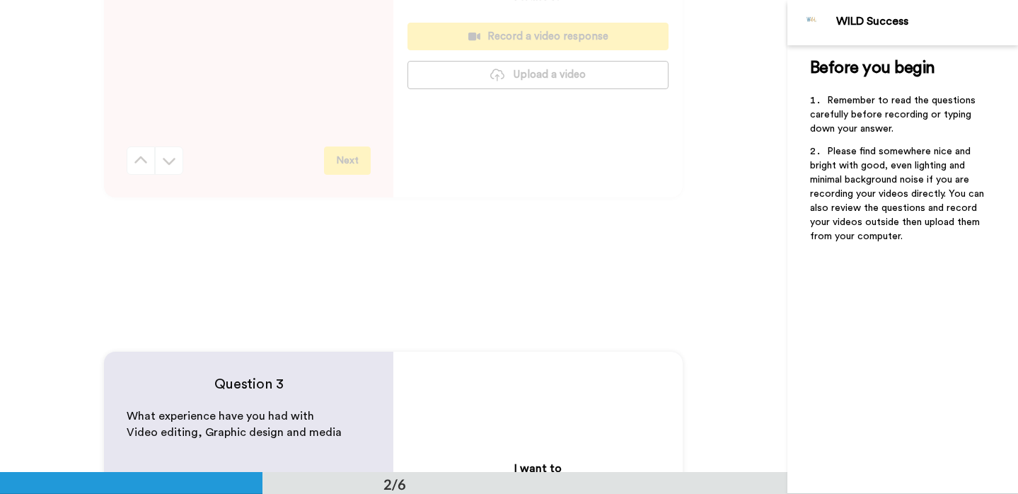
scroll to position [473, 0]
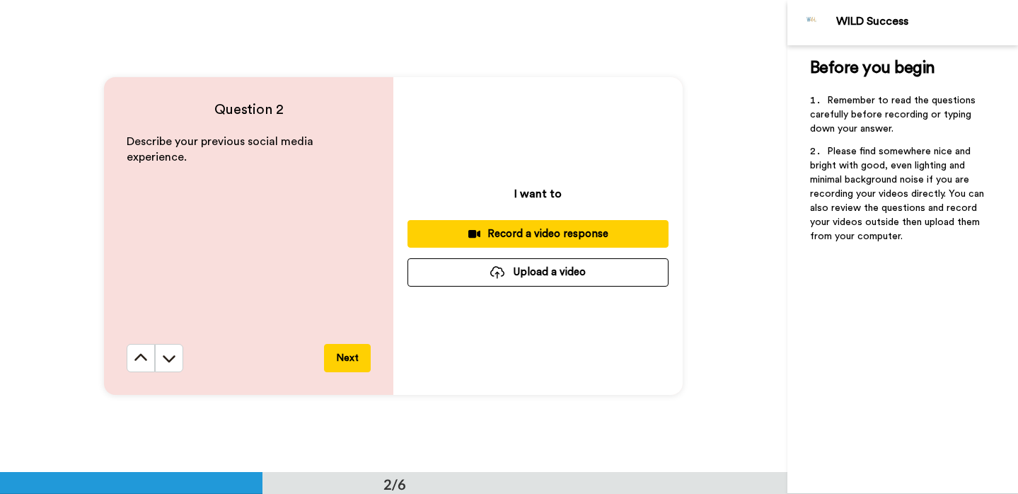
click at [524, 233] on div "Record a video response" at bounding box center [538, 233] width 238 height 15
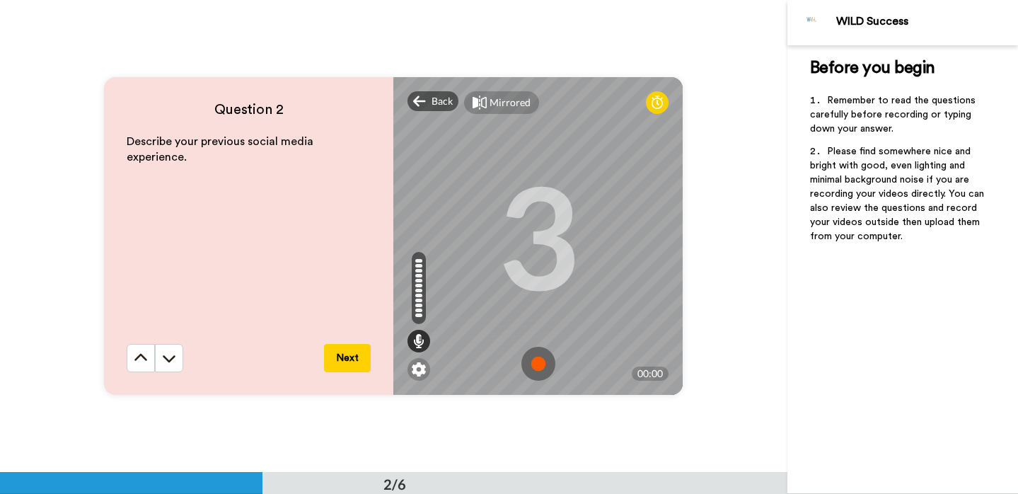
click at [534, 355] on img at bounding box center [539, 364] width 34 height 34
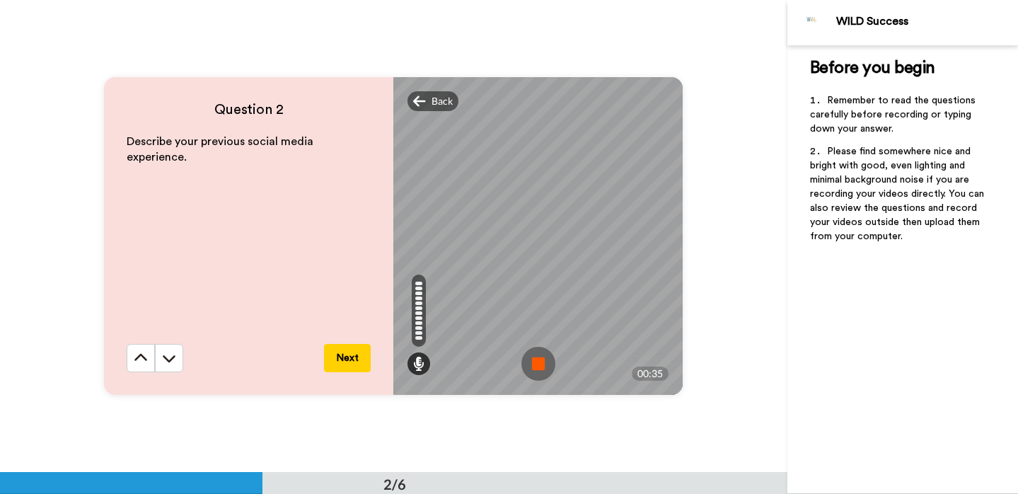
click at [535, 363] on img at bounding box center [539, 364] width 34 height 34
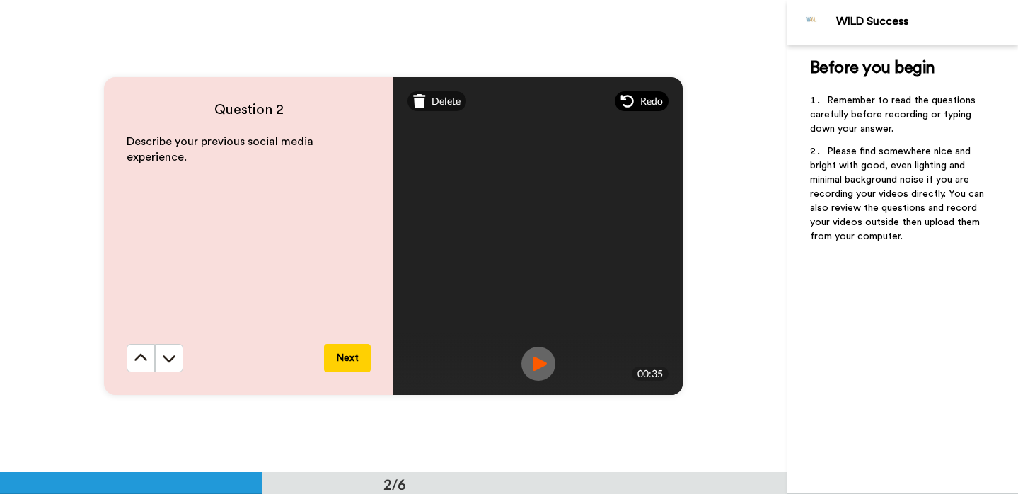
click at [645, 100] on span "Redo" at bounding box center [651, 101] width 23 height 14
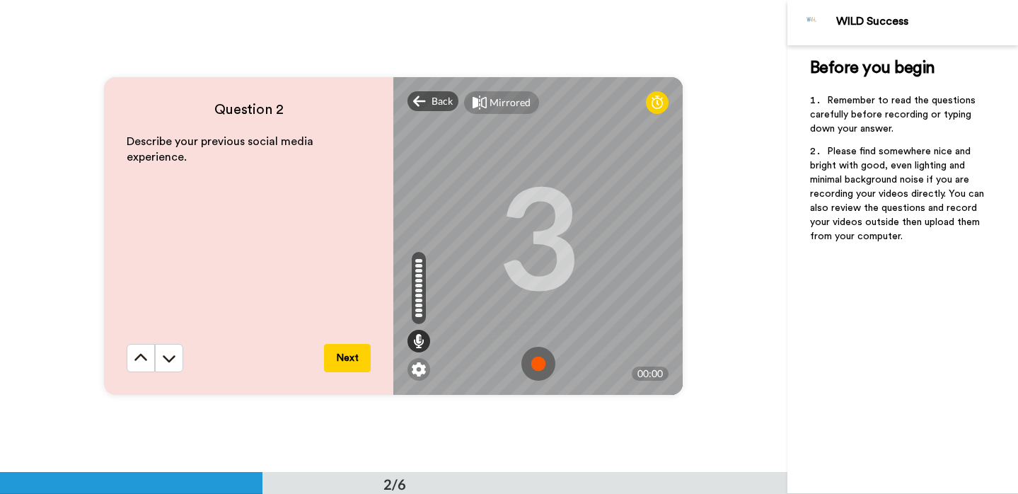
click at [536, 361] on img at bounding box center [539, 364] width 34 height 34
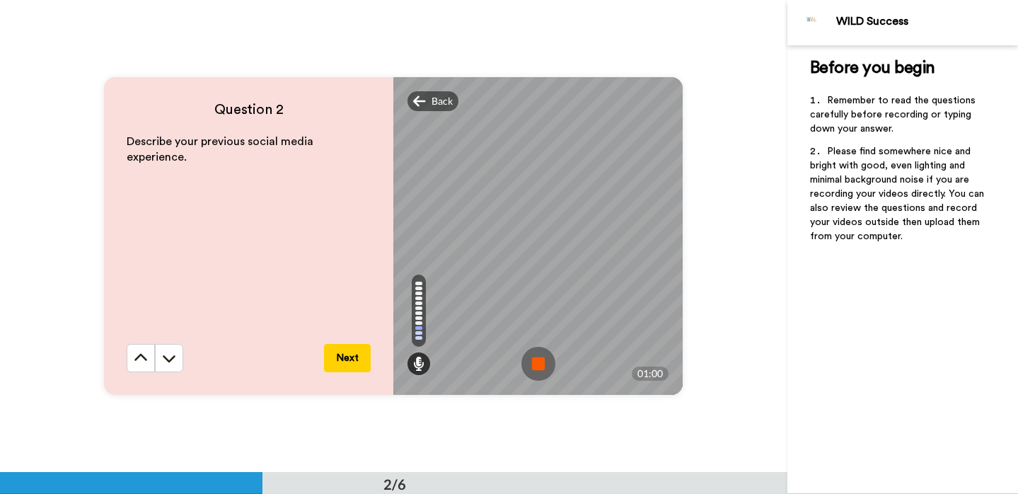
click at [536, 361] on img at bounding box center [539, 364] width 34 height 34
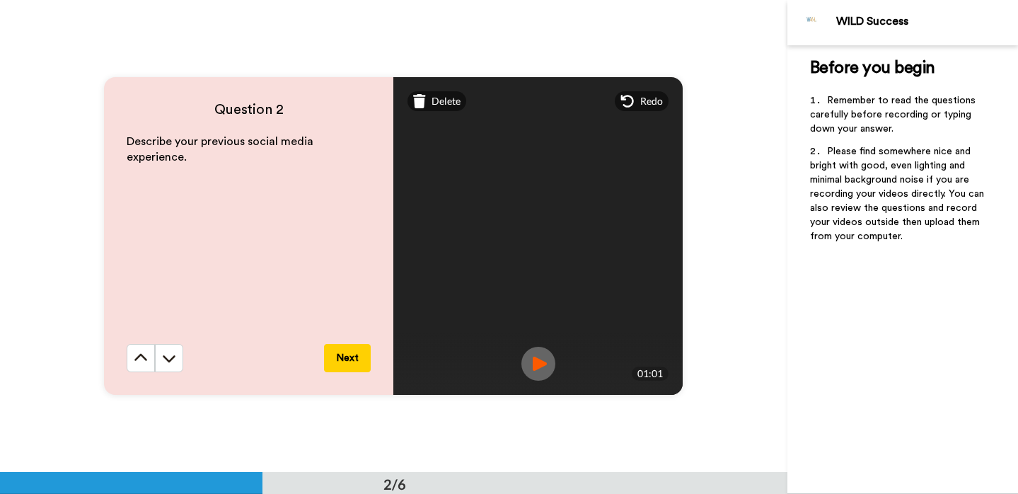
click at [536, 361] on img at bounding box center [539, 364] width 34 height 34
click at [345, 358] on button "Next" at bounding box center [347, 358] width 47 height 28
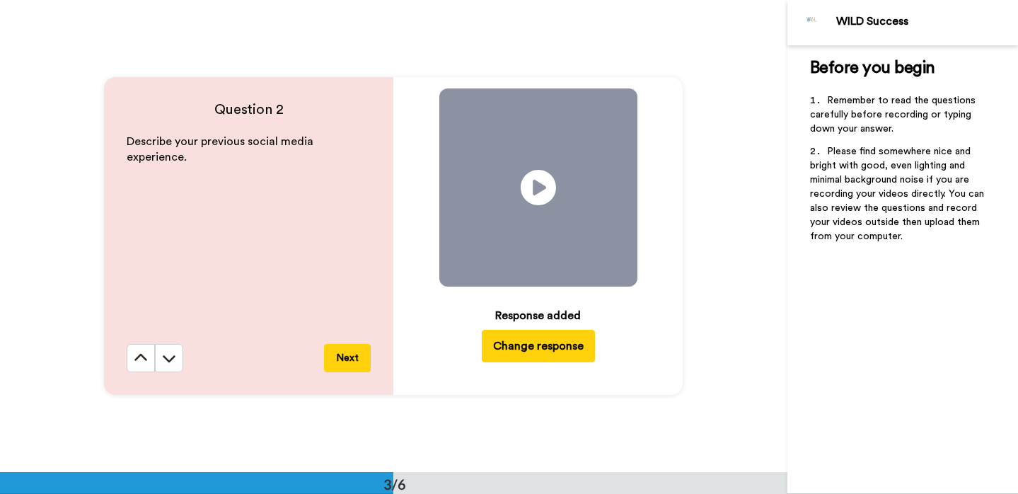
scroll to position [945, 0]
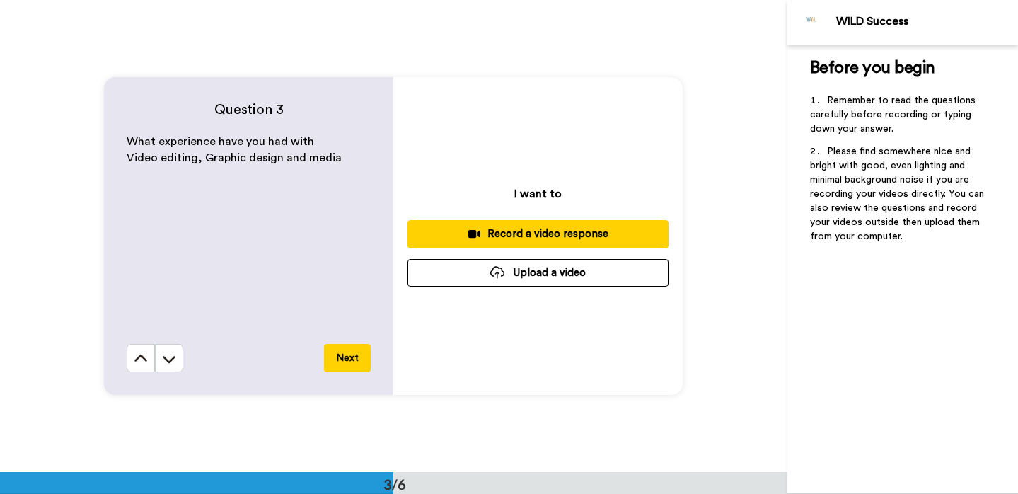
click at [549, 234] on div "Record a video response" at bounding box center [538, 233] width 238 height 15
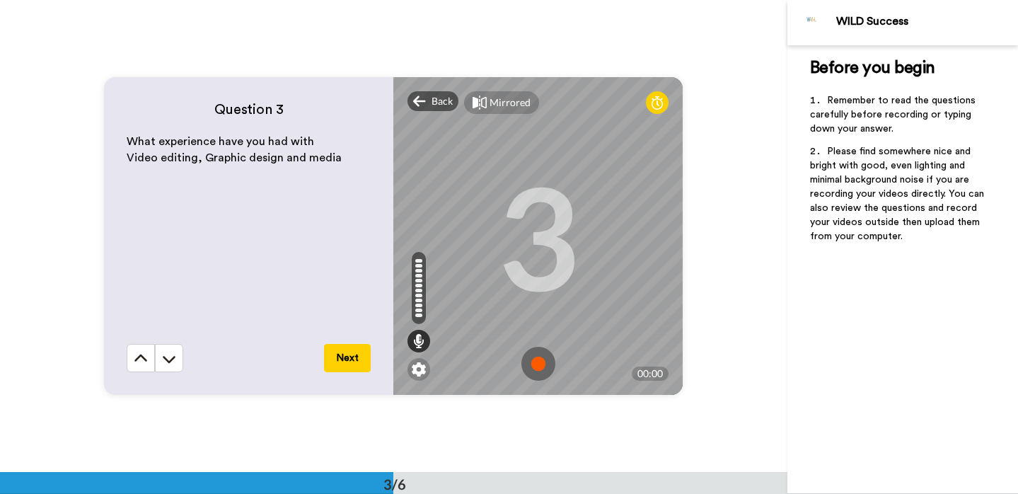
click at [539, 363] on img at bounding box center [539, 364] width 34 height 34
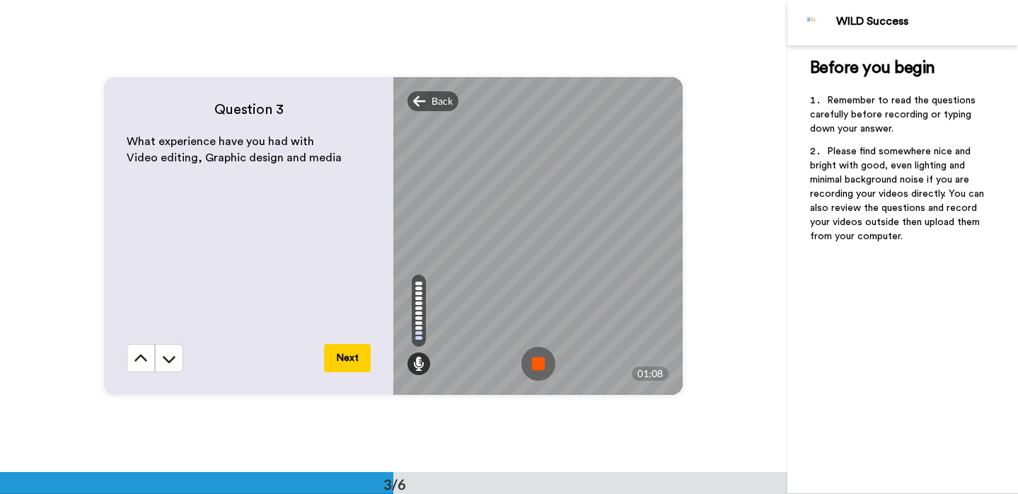
click at [539, 363] on img at bounding box center [539, 364] width 34 height 34
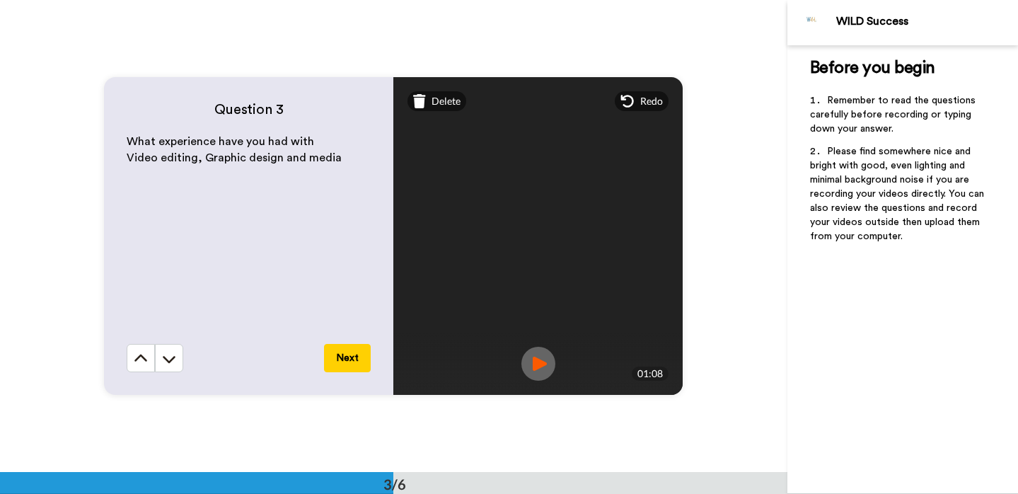
click at [541, 359] on img at bounding box center [539, 364] width 34 height 34
click at [338, 355] on button "Next" at bounding box center [347, 358] width 47 height 28
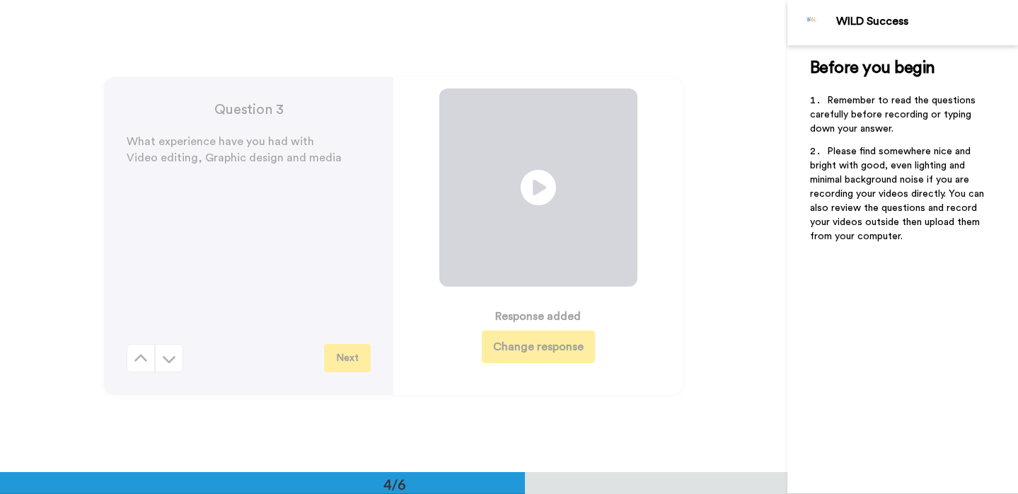
scroll to position [1418, 0]
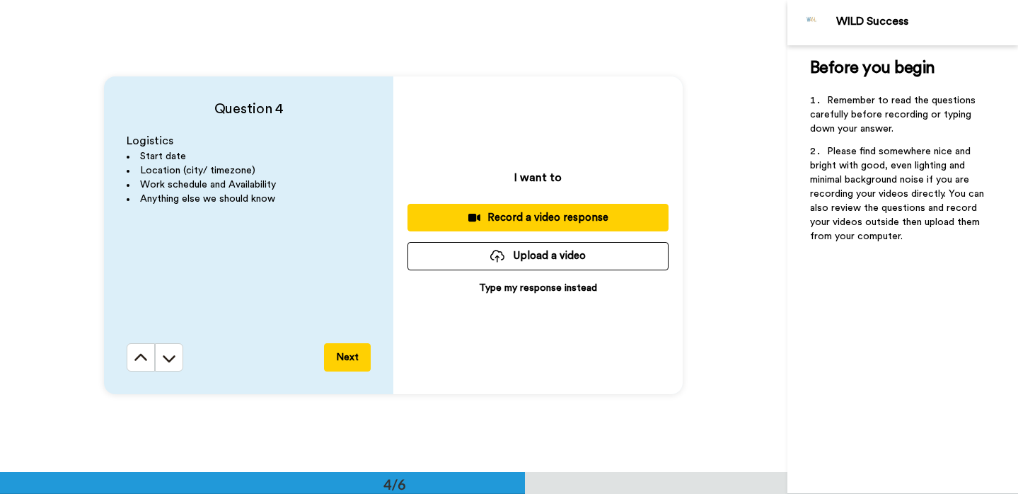
click at [575, 219] on div "Record a video response" at bounding box center [538, 217] width 238 height 15
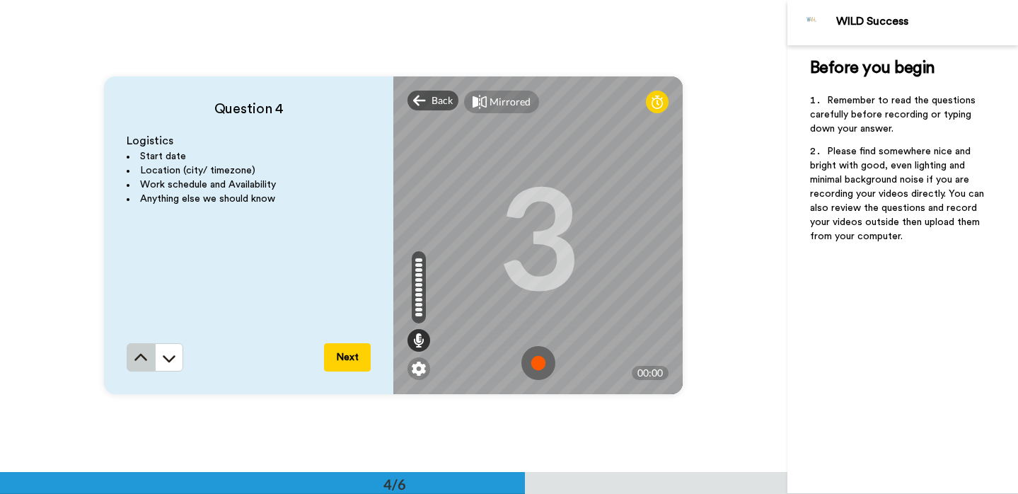
click at [144, 353] on icon at bounding box center [141, 358] width 14 height 14
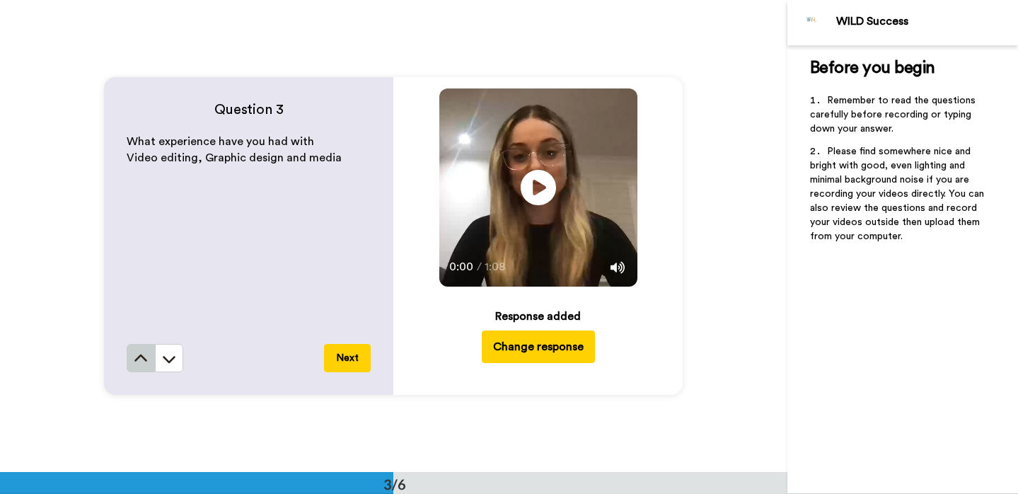
click at [144, 353] on icon at bounding box center [141, 359] width 14 height 14
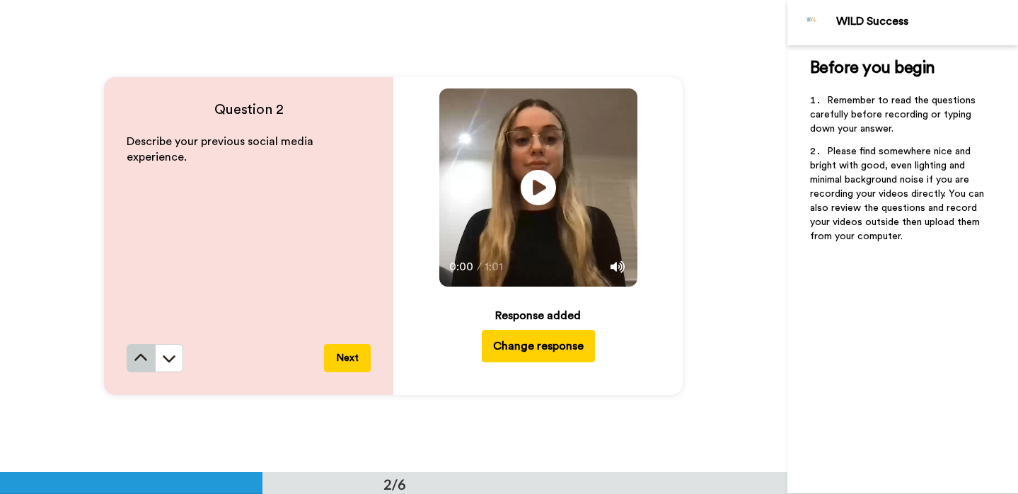
click at [144, 353] on icon at bounding box center [141, 358] width 14 height 14
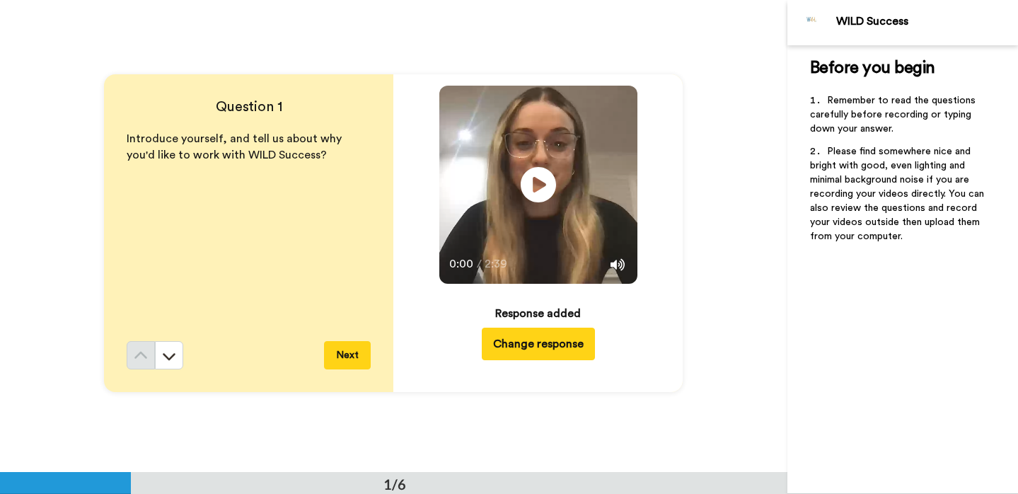
scroll to position [0, 0]
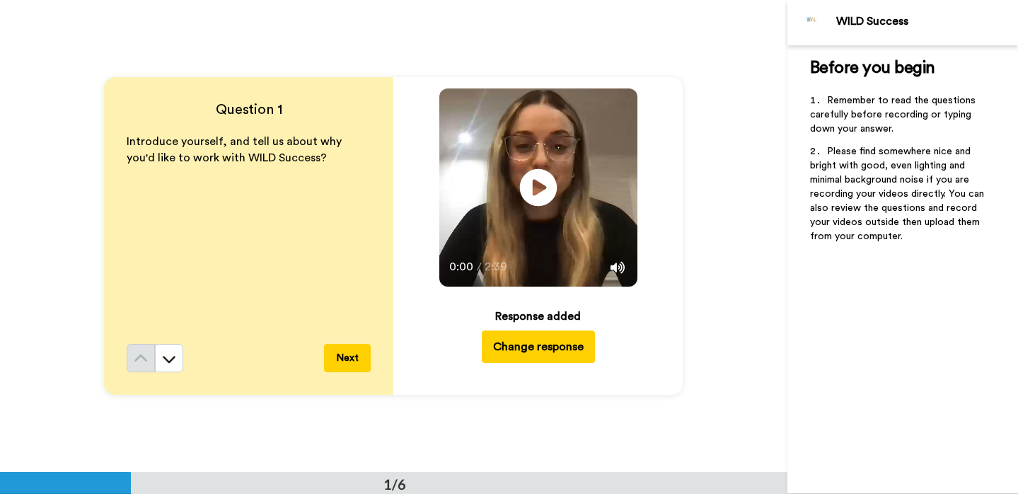
click at [530, 195] on icon at bounding box center [539, 188] width 38 height 38
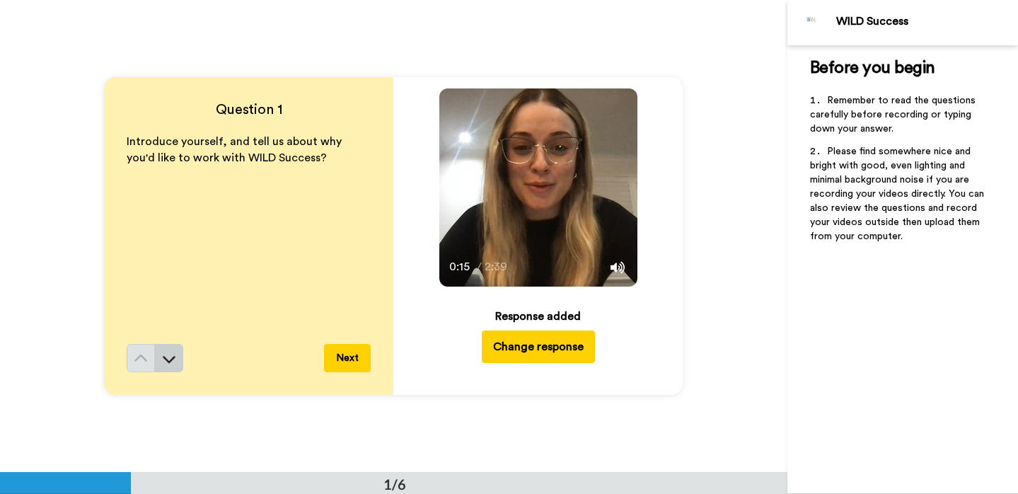
click at [166, 357] on icon at bounding box center [169, 359] width 14 height 14
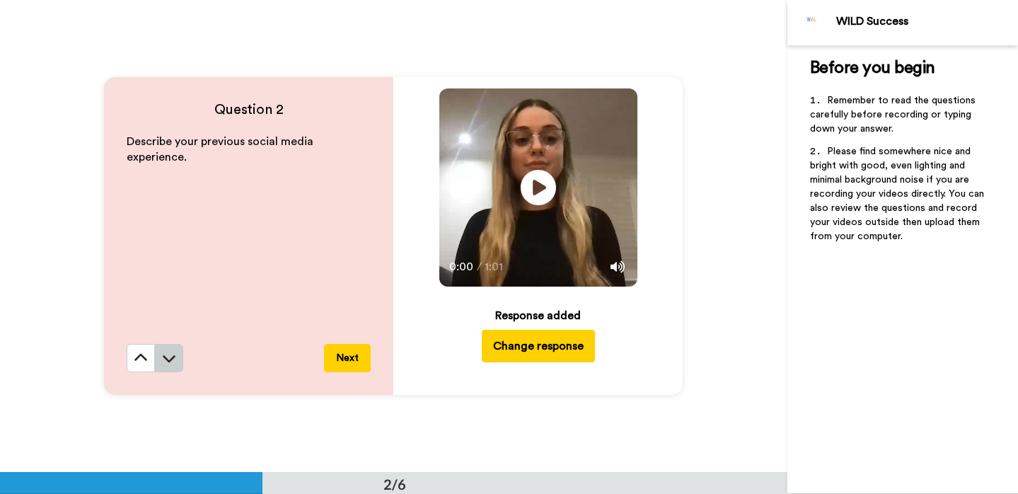
click at [168, 355] on icon at bounding box center [169, 358] width 14 height 14
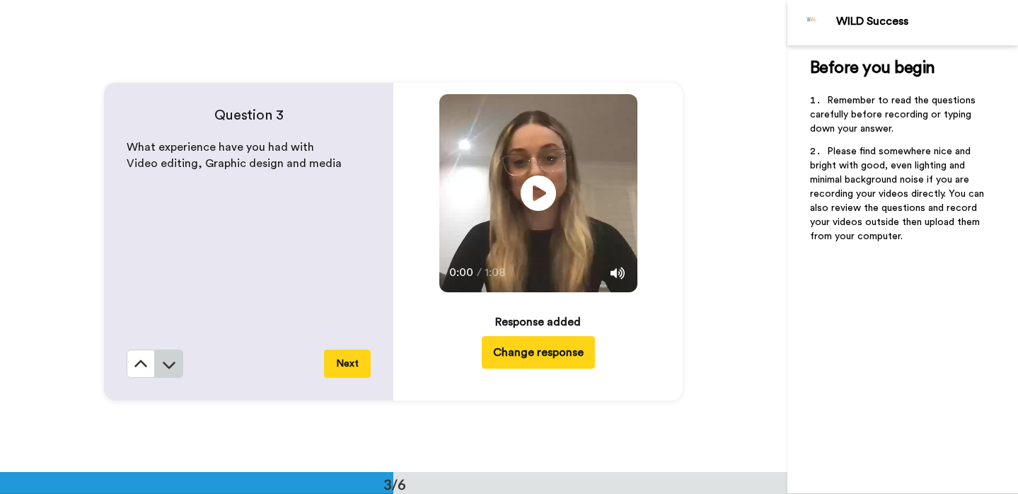
scroll to position [945, 0]
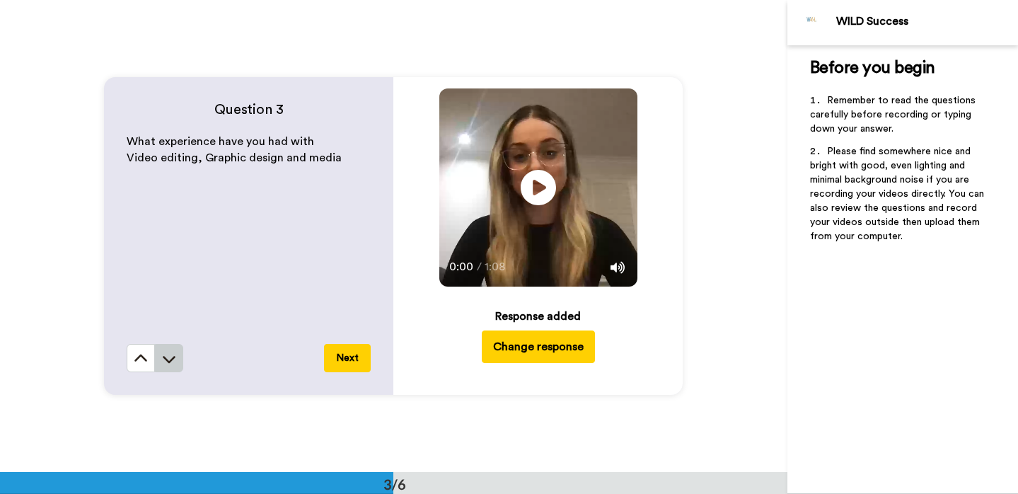
click at [168, 357] on icon at bounding box center [169, 359] width 14 height 14
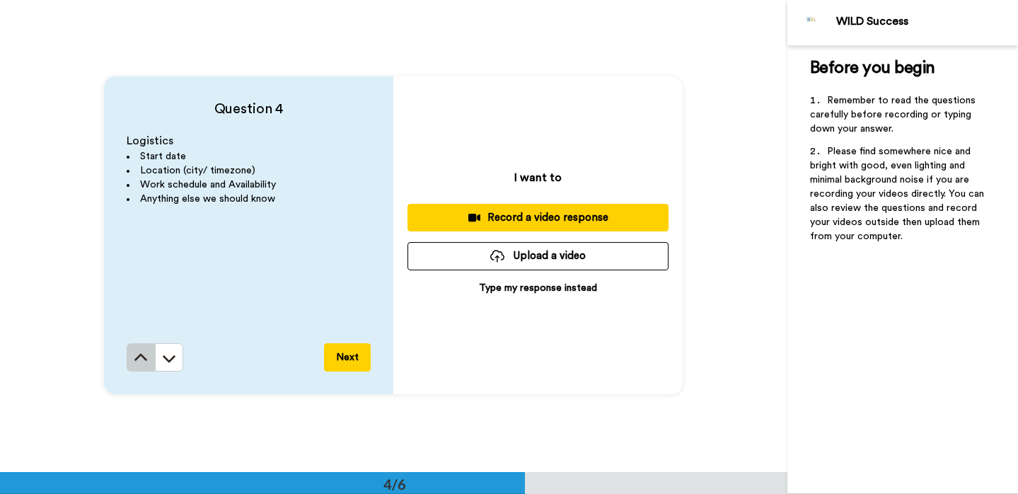
click at [144, 357] on icon at bounding box center [141, 357] width 13 height 7
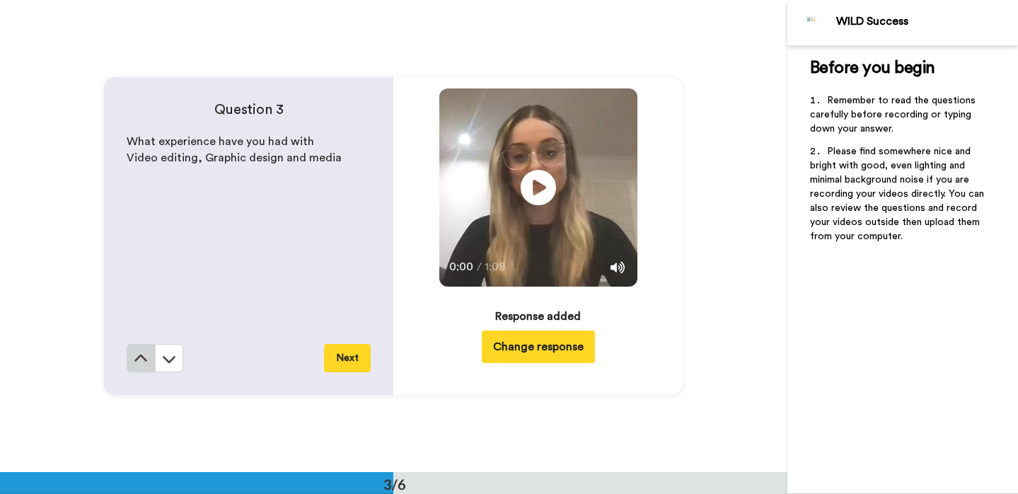
click at [144, 357] on icon at bounding box center [141, 357] width 13 height 7
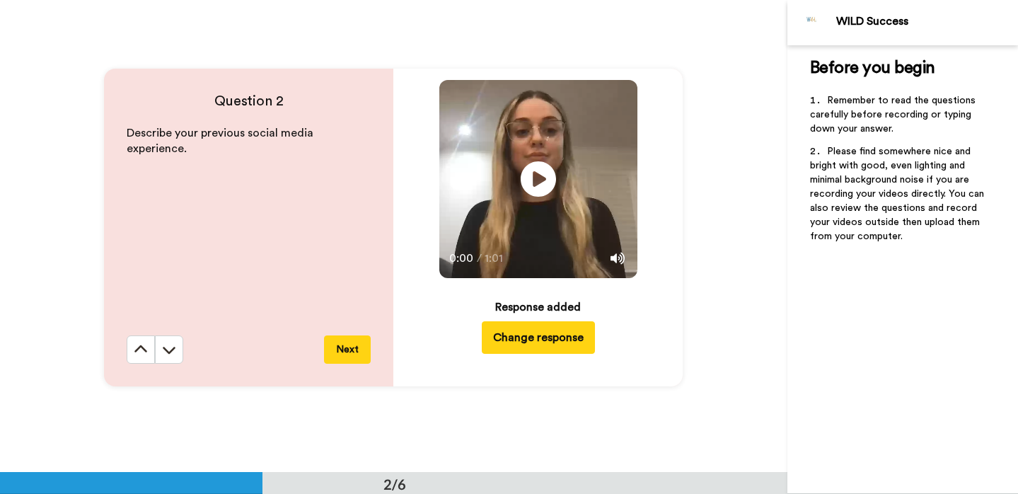
click at [144, 352] on icon at bounding box center [141, 348] width 13 height 7
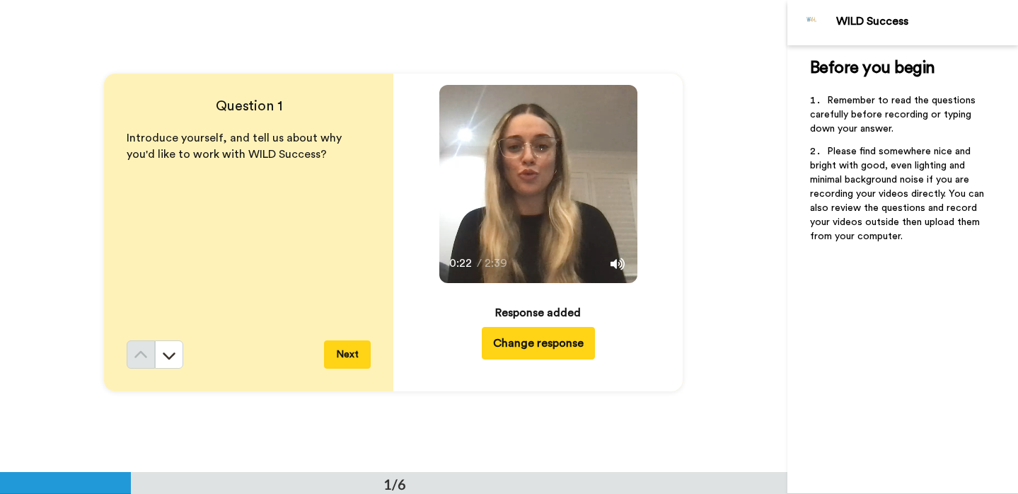
scroll to position [0, 0]
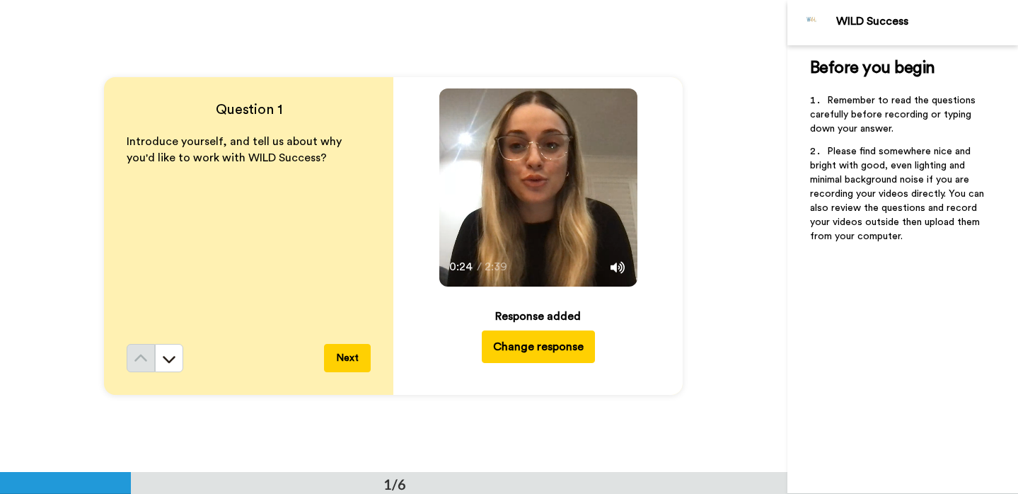
click at [525, 195] on icon at bounding box center [539, 188] width 38 height 38
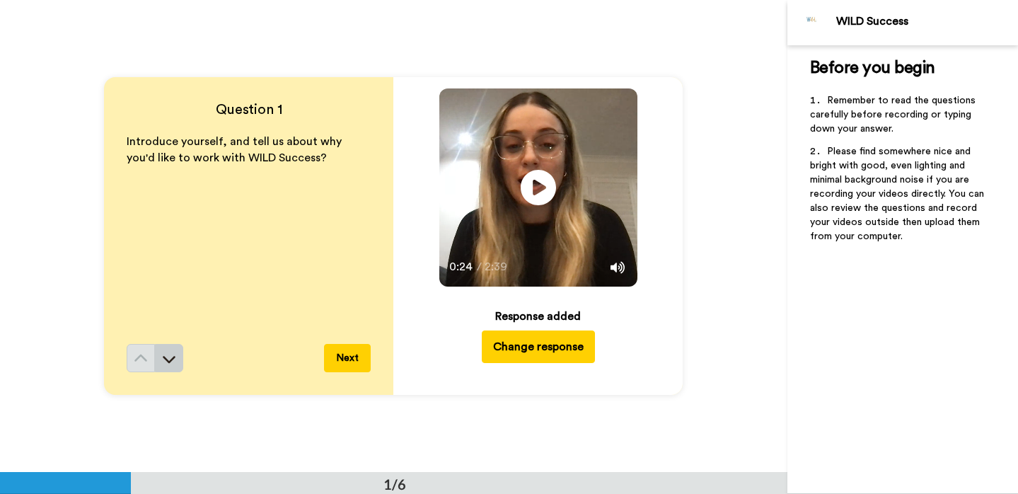
click at [177, 363] on button at bounding box center [169, 358] width 28 height 28
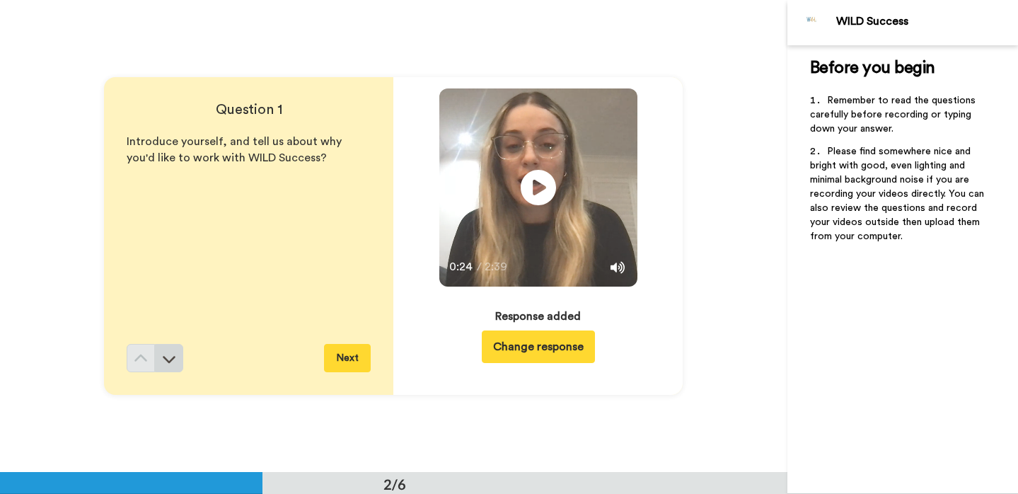
scroll to position [473, 0]
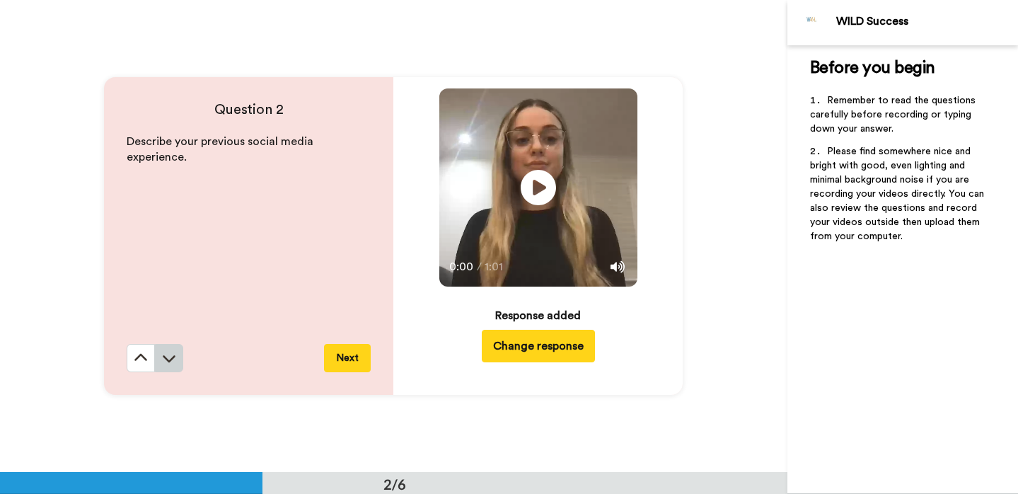
click at [177, 363] on button at bounding box center [169, 358] width 28 height 28
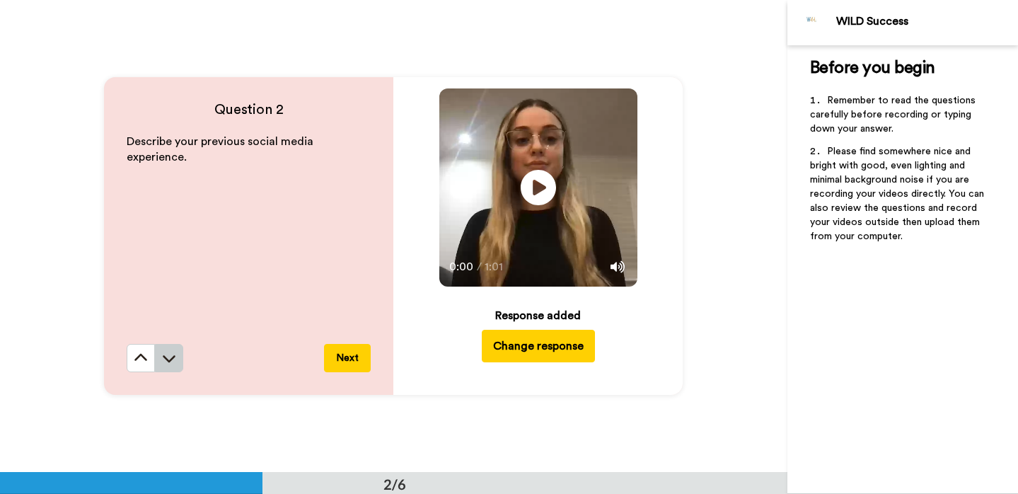
scroll to position [945, 0]
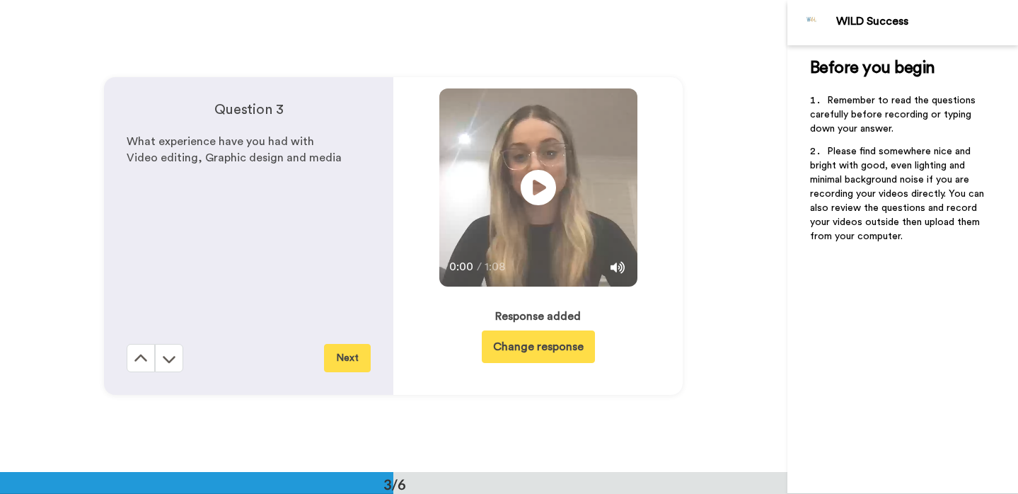
click at [177, 363] on button at bounding box center [169, 358] width 28 height 28
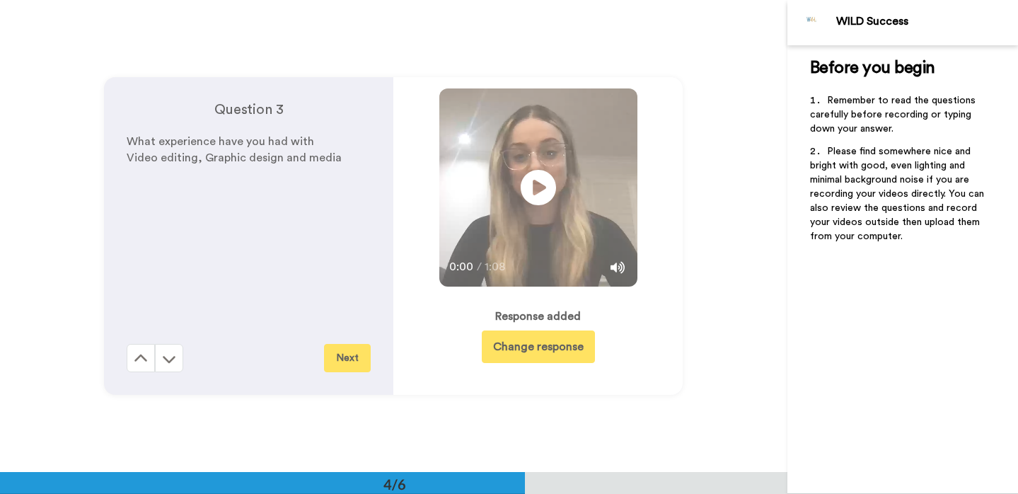
scroll to position [1418, 0]
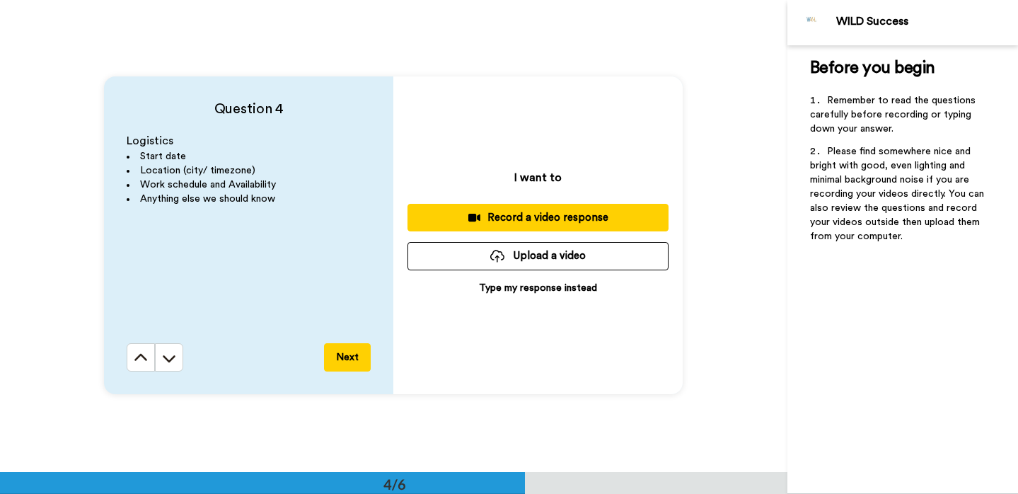
click at [535, 214] on div "Record a video response" at bounding box center [538, 217] width 238 height 15
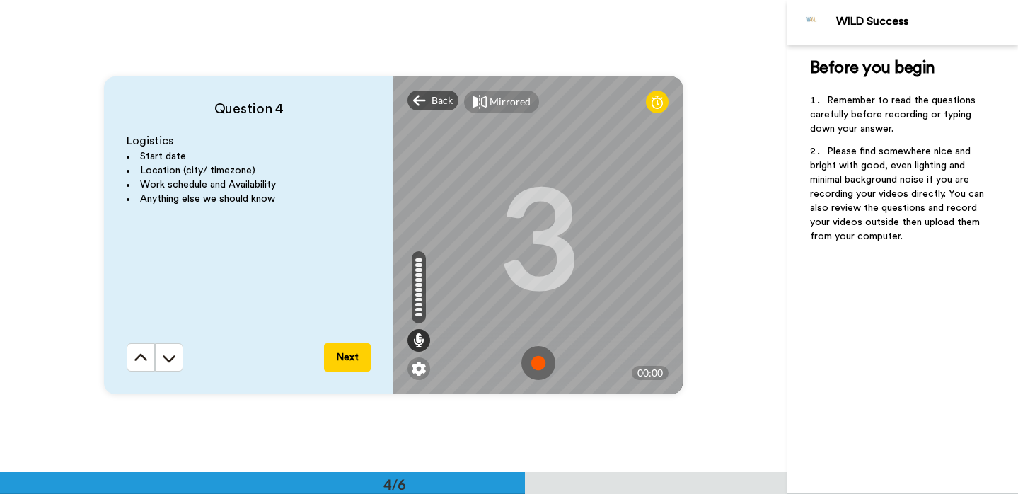
click at [541, 361] on img at bounding box center [539, 363] width 34 height 34
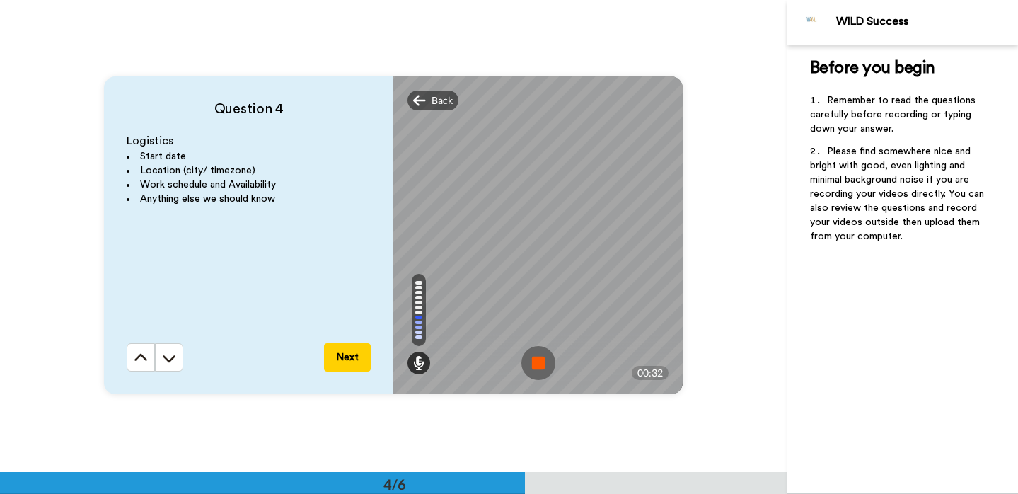
click at [541, 361] on img at bounding box center [539, 363] width 34 height 34
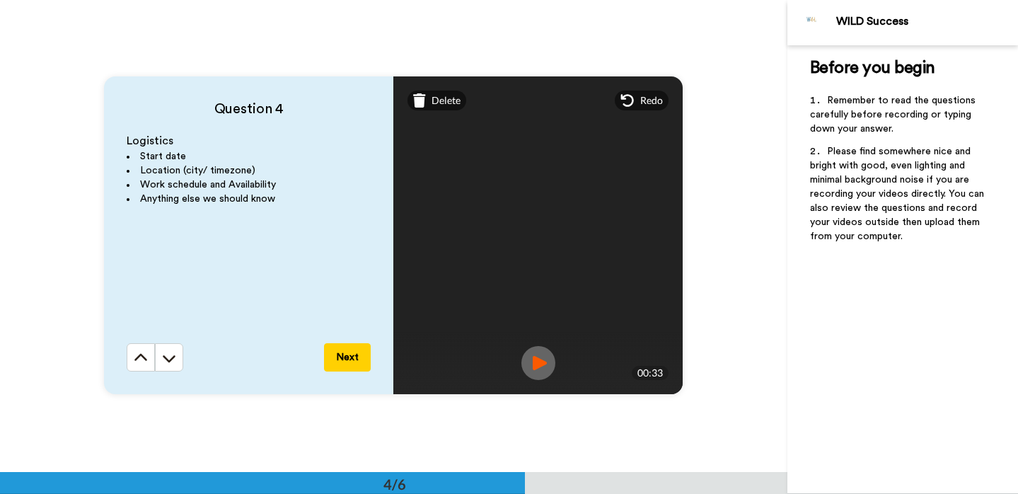
click at [547, 364] on img at bounding box center [539, 363] width 34 height 34
click at [350, 357] on button "Next" at bounding box center [347, 357] width 47 height 28
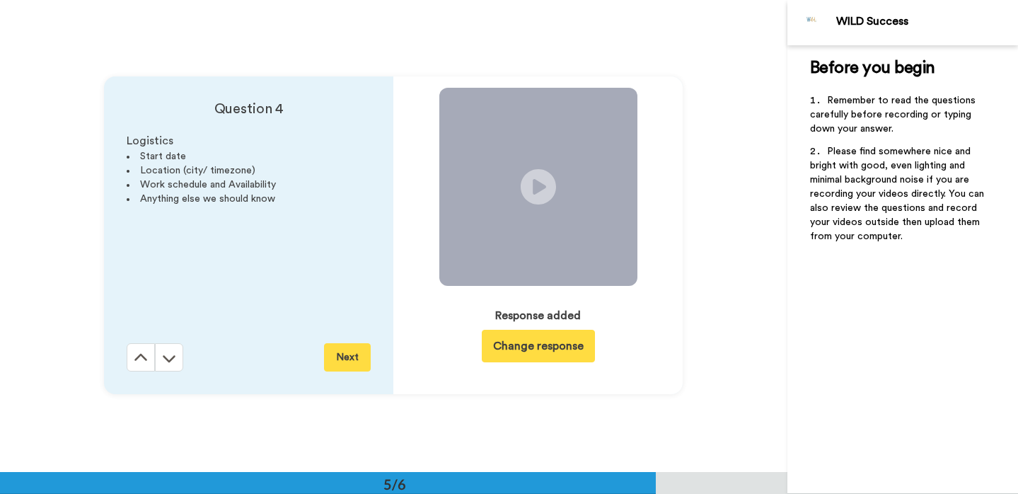
scroll to position [1890, 0]
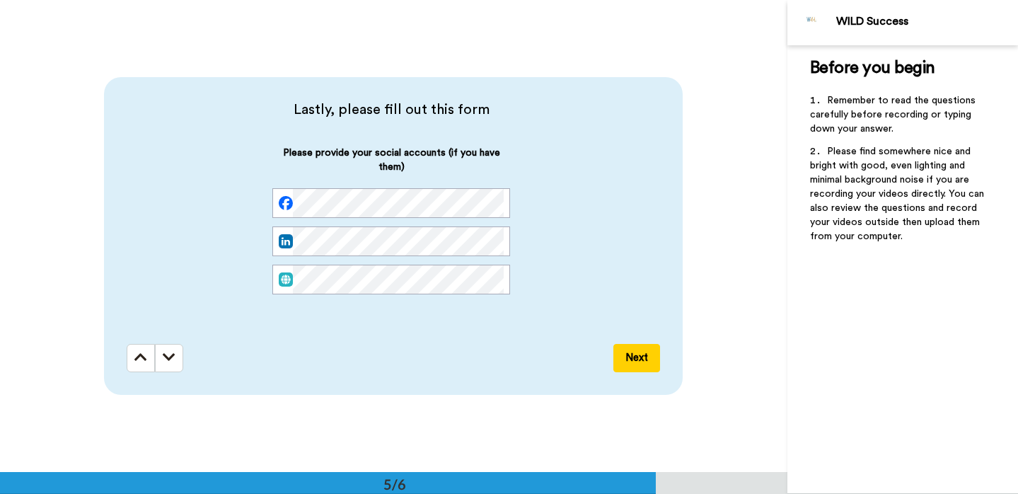
click at [640, 353] on button "Next" at bounding box center [637, 358] width 47 height 28
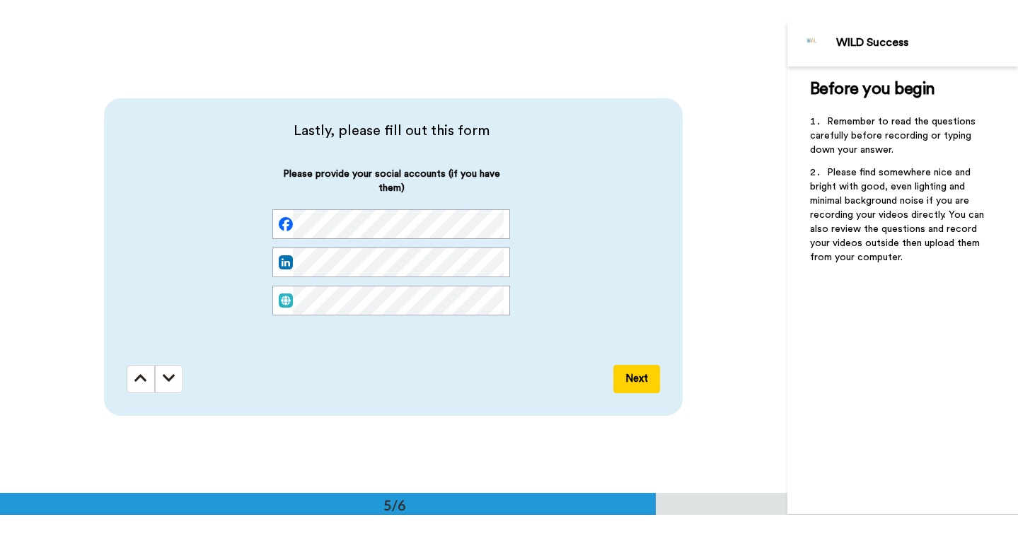
scroll to position [2268, 0]
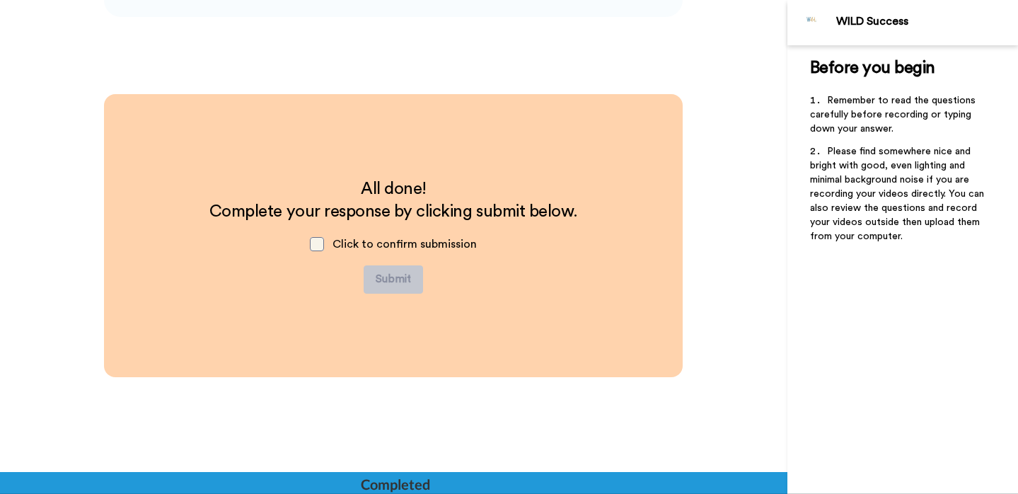
click at [321, 242] on span at bounding box center [317, 244] width 14 height 14
click at [388, 281] on button "Submit" at bounding box center [393, 279] width 59 height 28
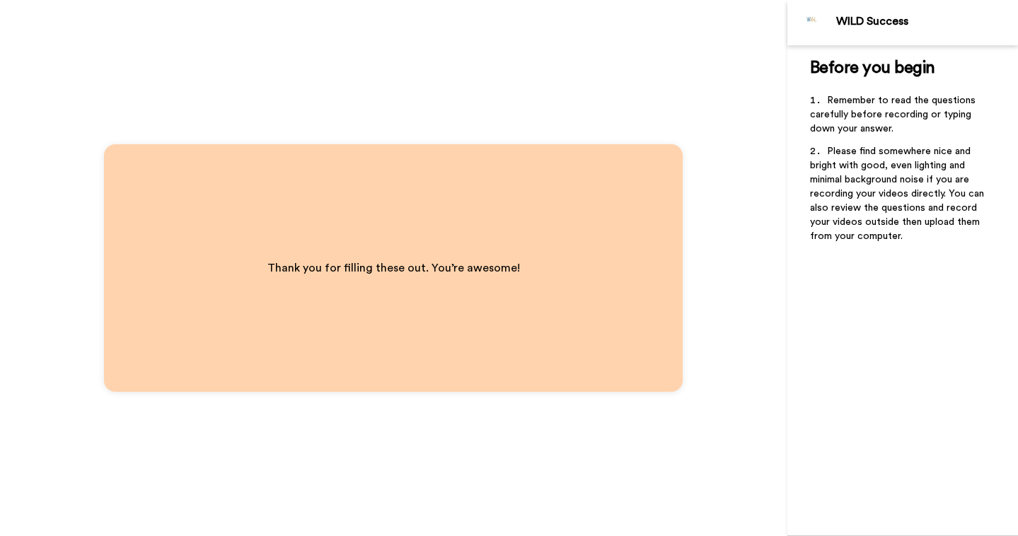
click at [442, 214] on div "Thank you for filling these out. You’re awesome!" at bounding box center [393, 268] width 579 height 248
